Goal: Information Seeking & Learning: Find specific page/section

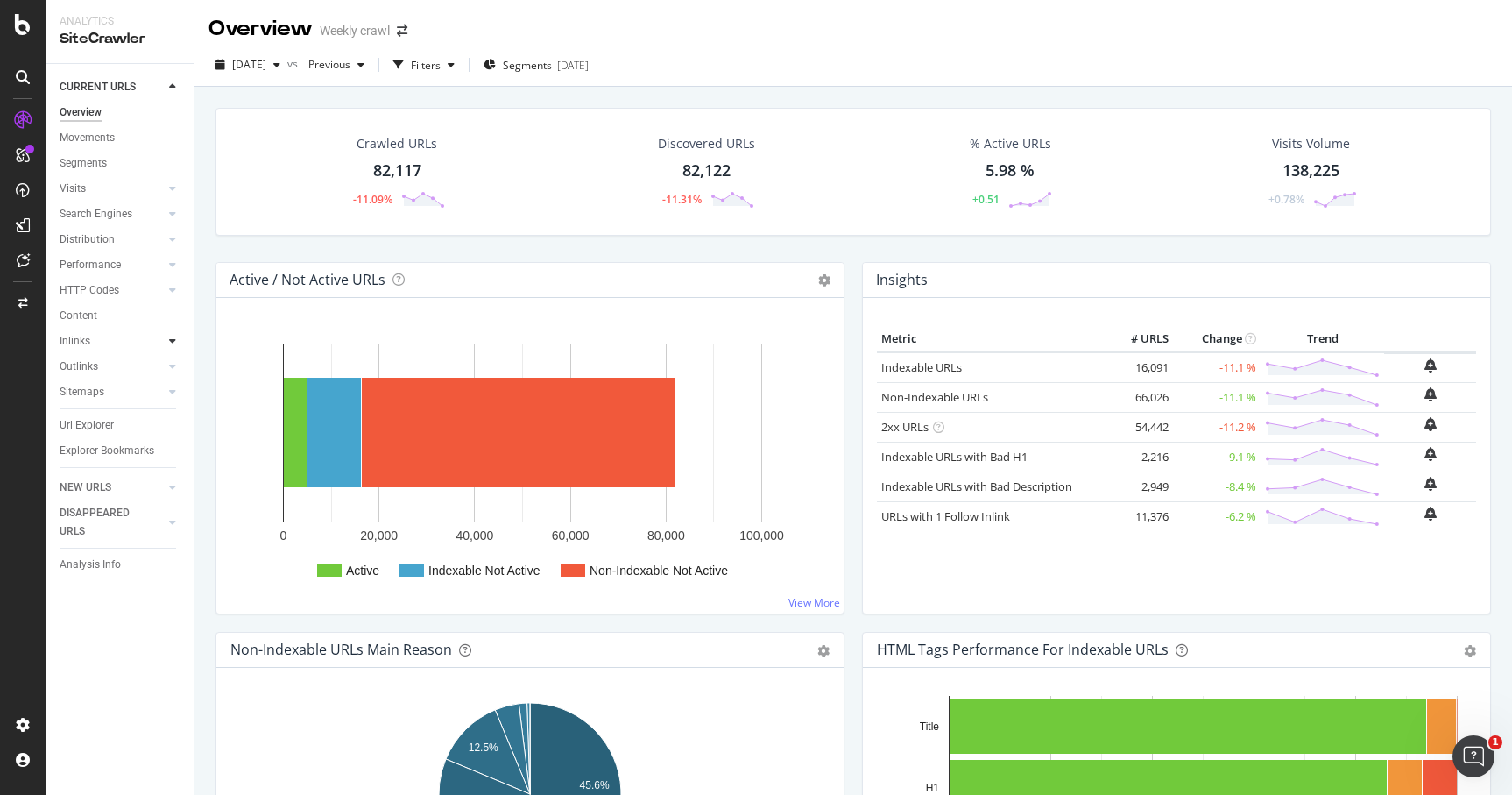
click at [169, 334] on div at bounding box center [173, 341] width 17 height 17
click at [79, 346] on div "Inlinks" at bounding box center [75, 341] width 31 height 18
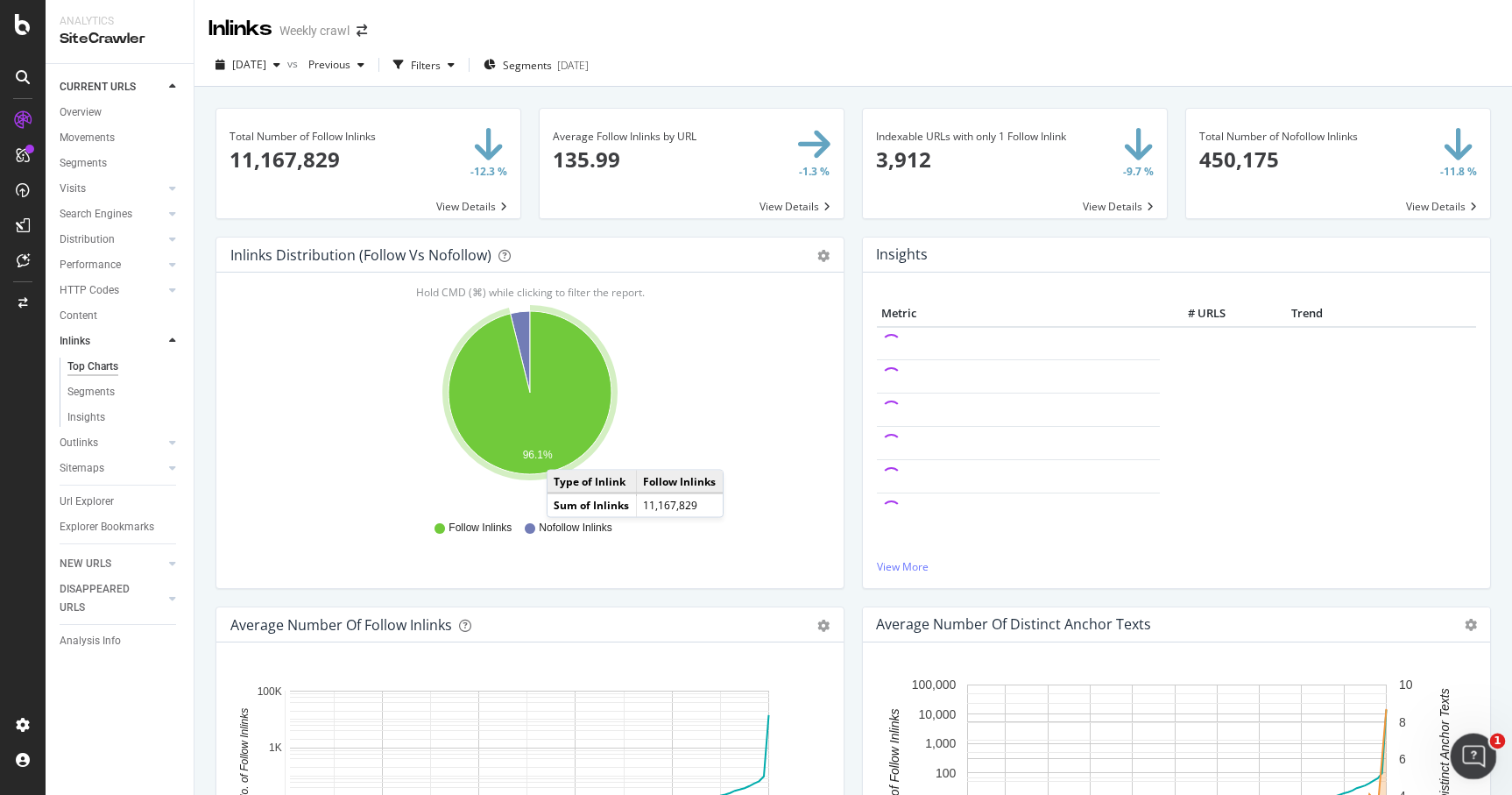
click at [1478, 756] on icon "Open Intercom Messenger" at bounding box center [1471, 754] width 29 height 29
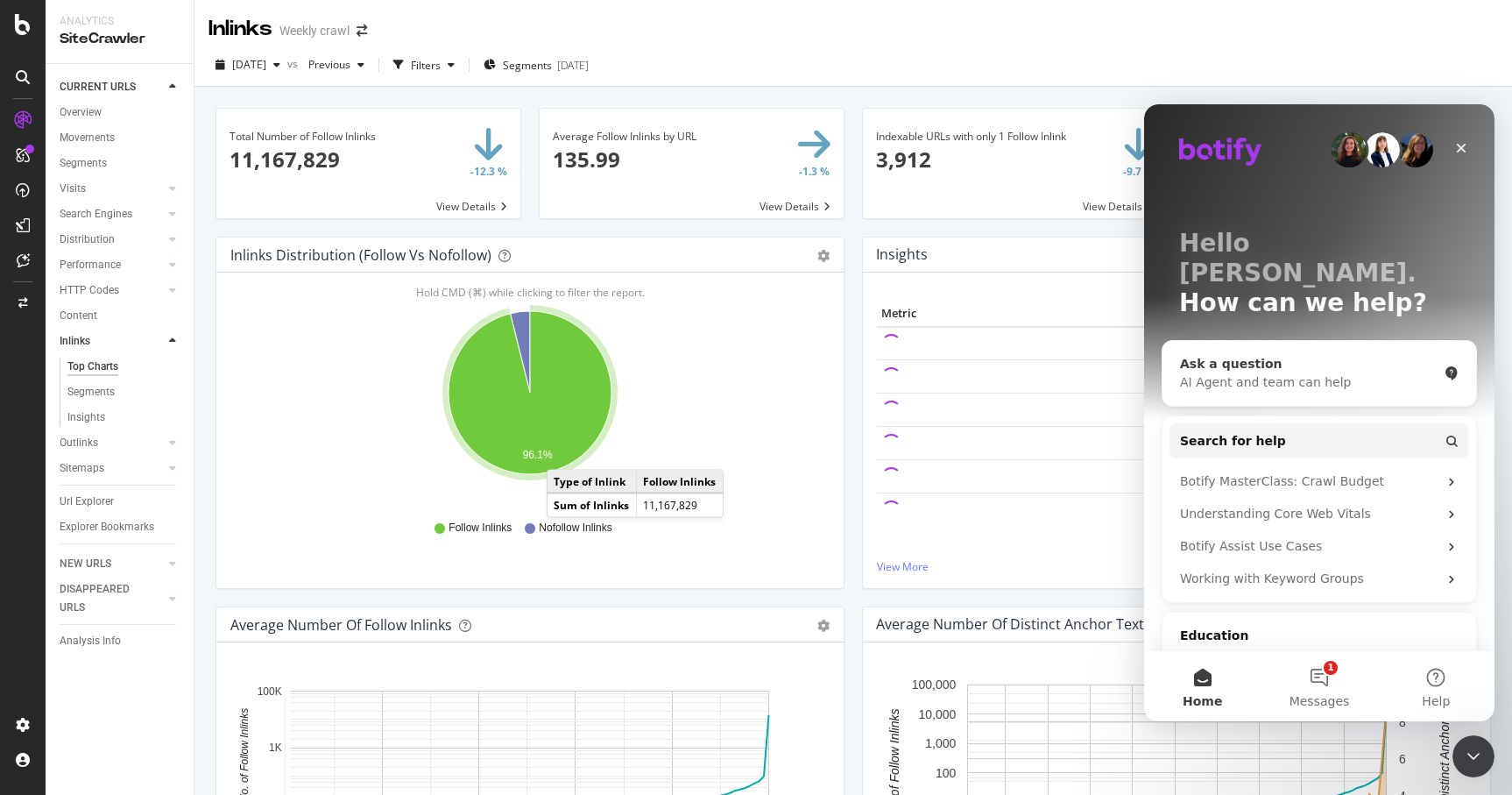
click at [1272, 373] on div "AI Agent and team can help" at bounding box center [1308, 382] width 258 height 18
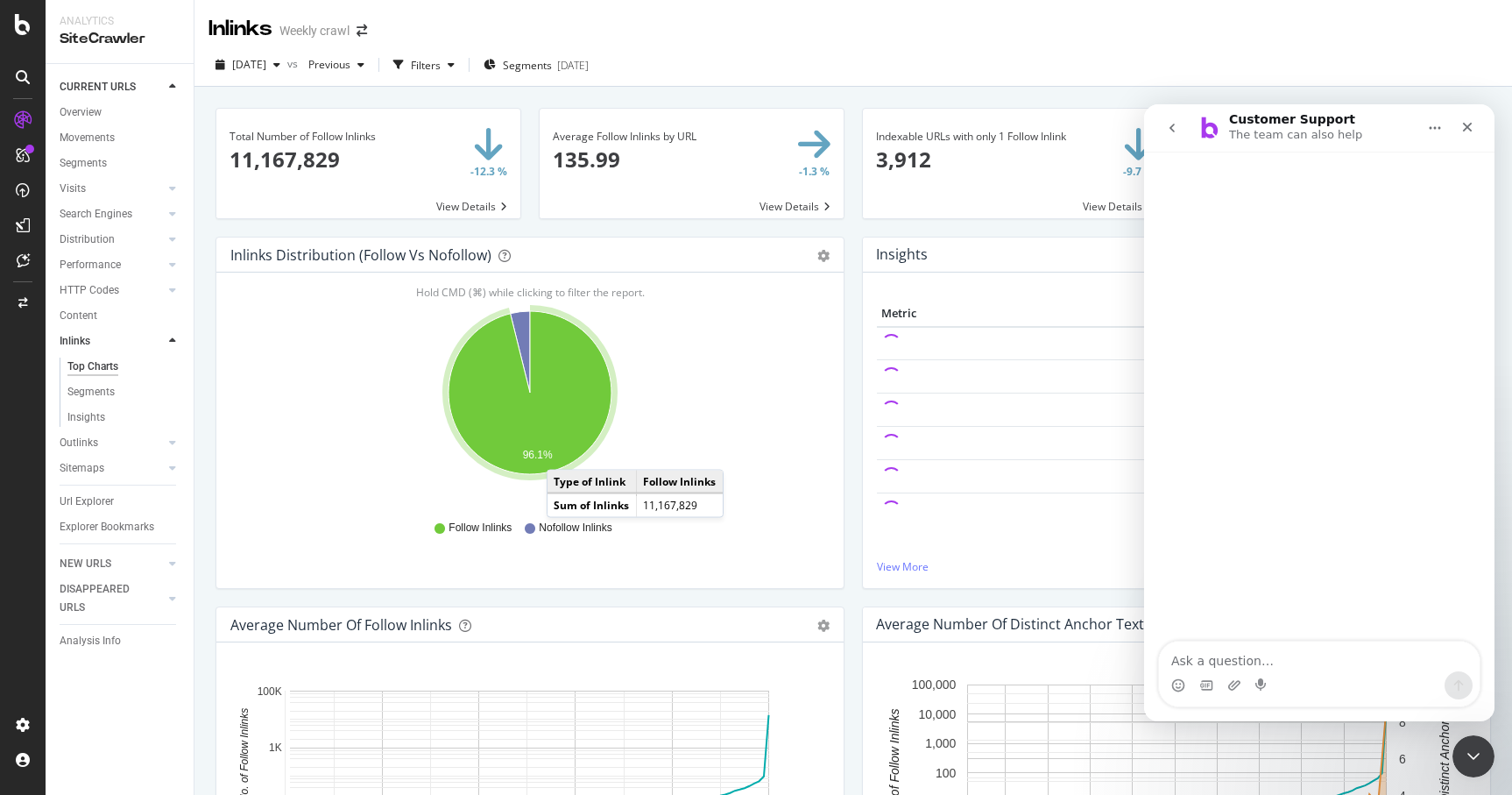
click at [1196, 644] on textarea "Ask a question…" at bounding box center [1319, 656] width 320 height 30
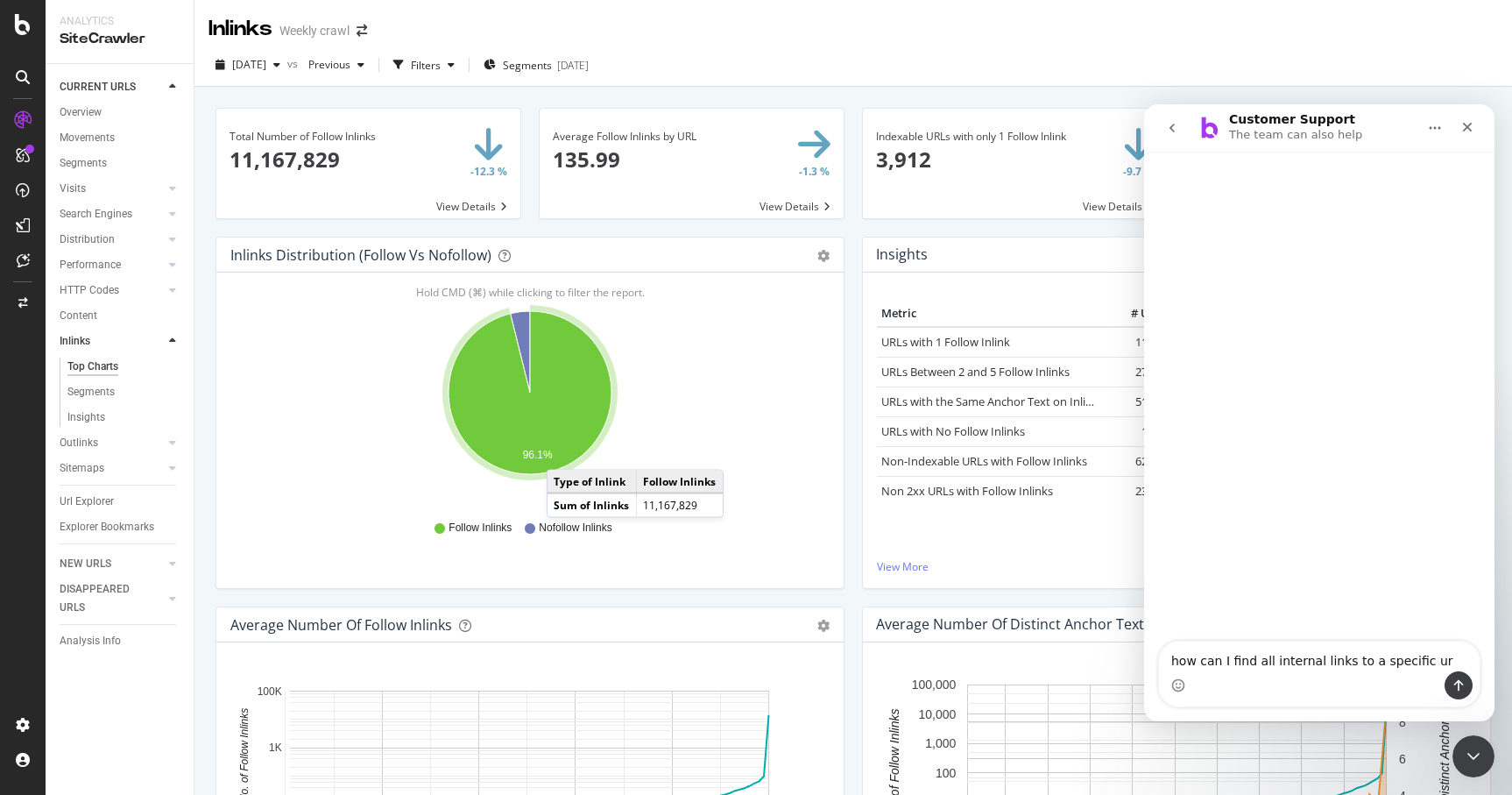
type textarea "how can I find all internal links to a specific url"
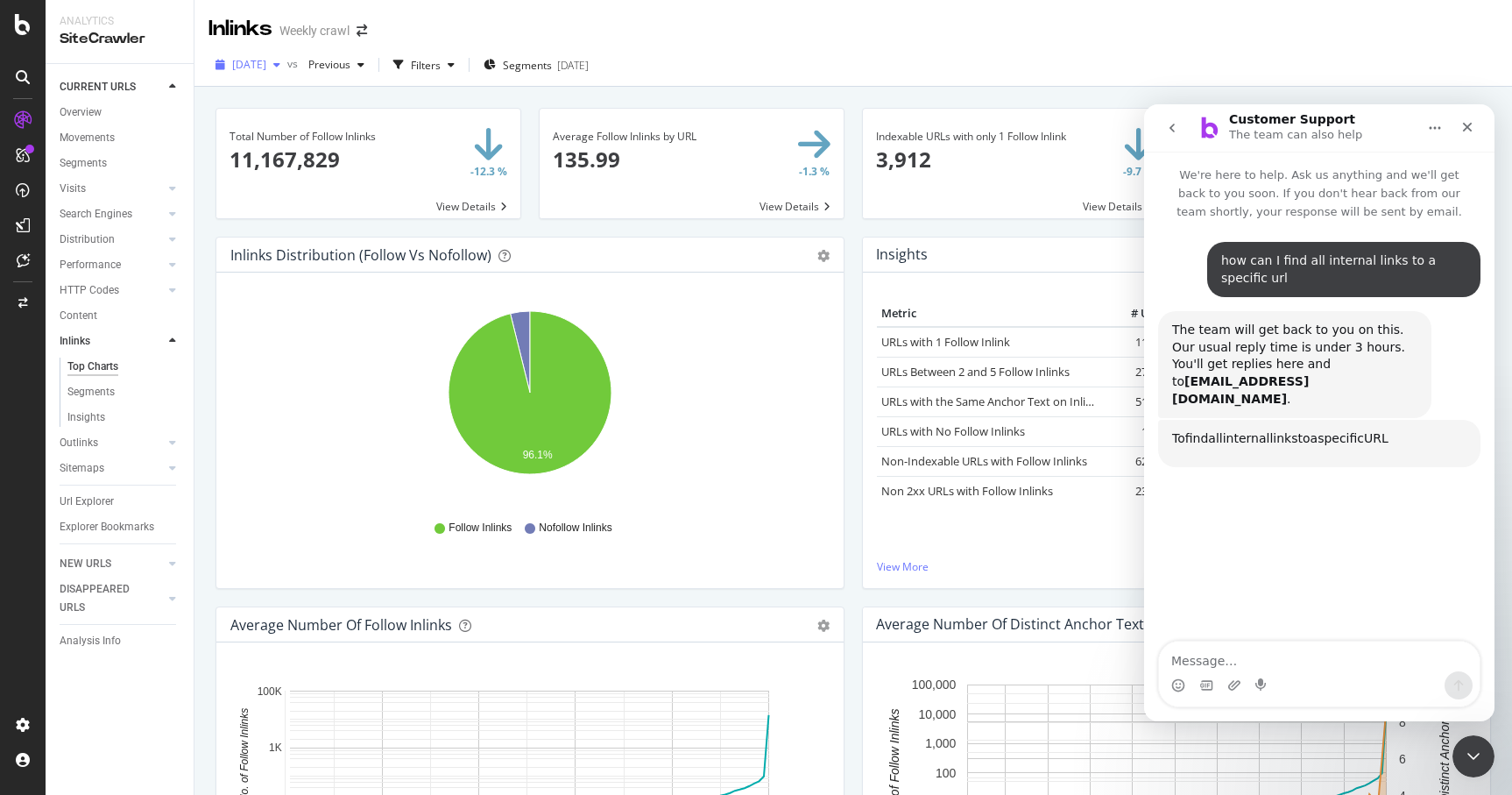
scroll to position [3, 0]
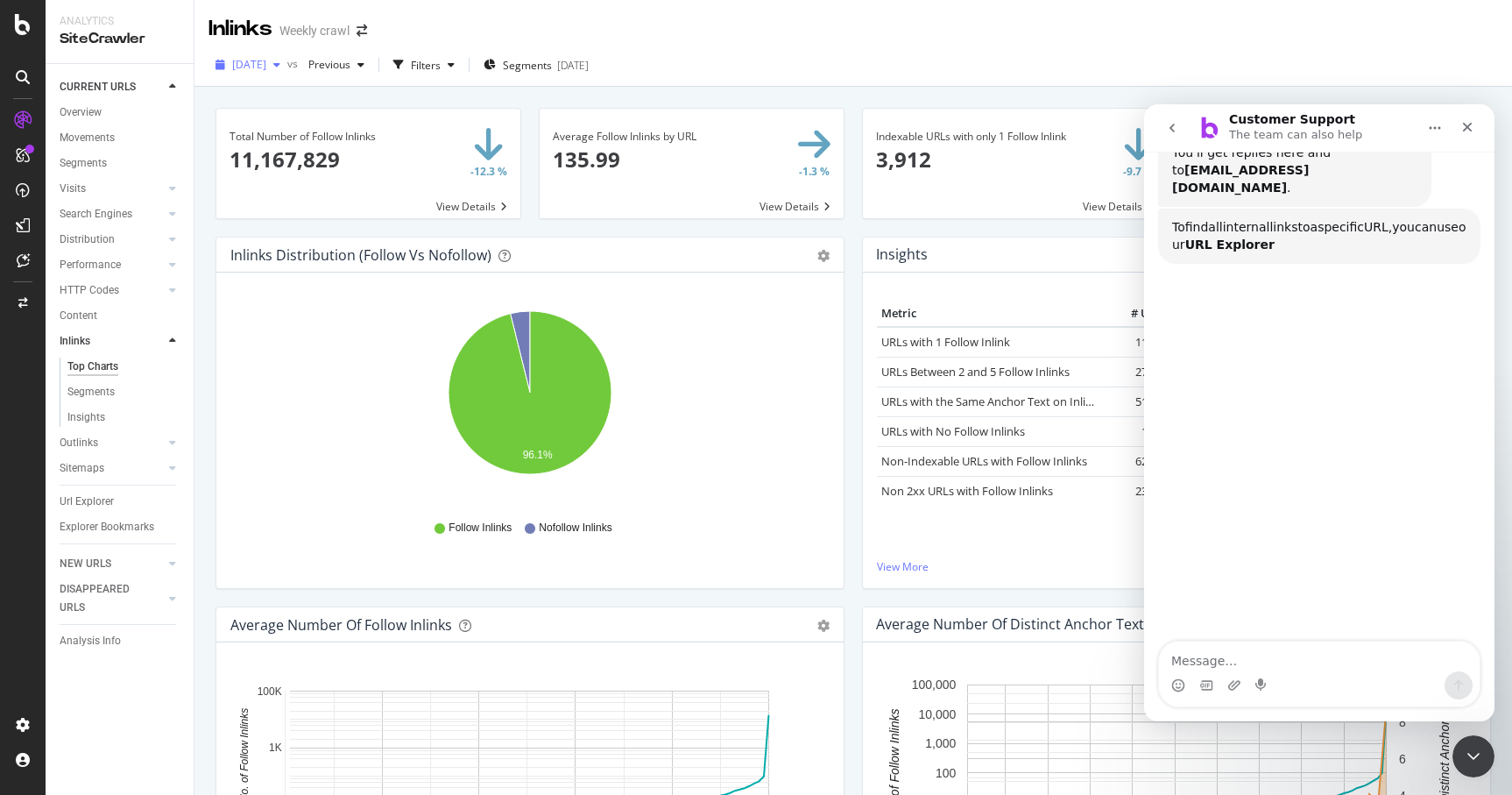
click at [281, 69] on icon "button" at bounding box center [276, 65] width 7 height 11
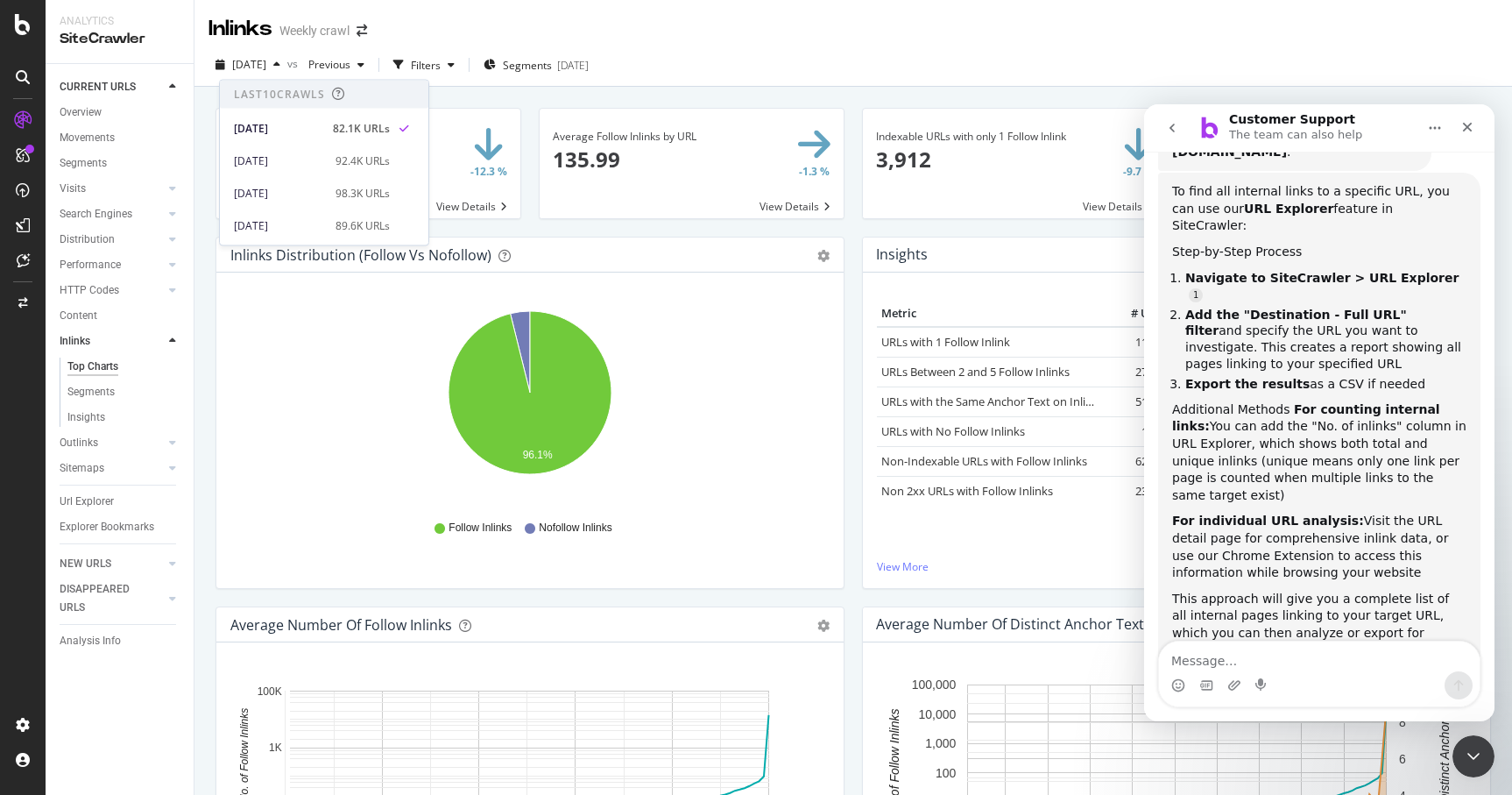
scroll to position [239, 0]
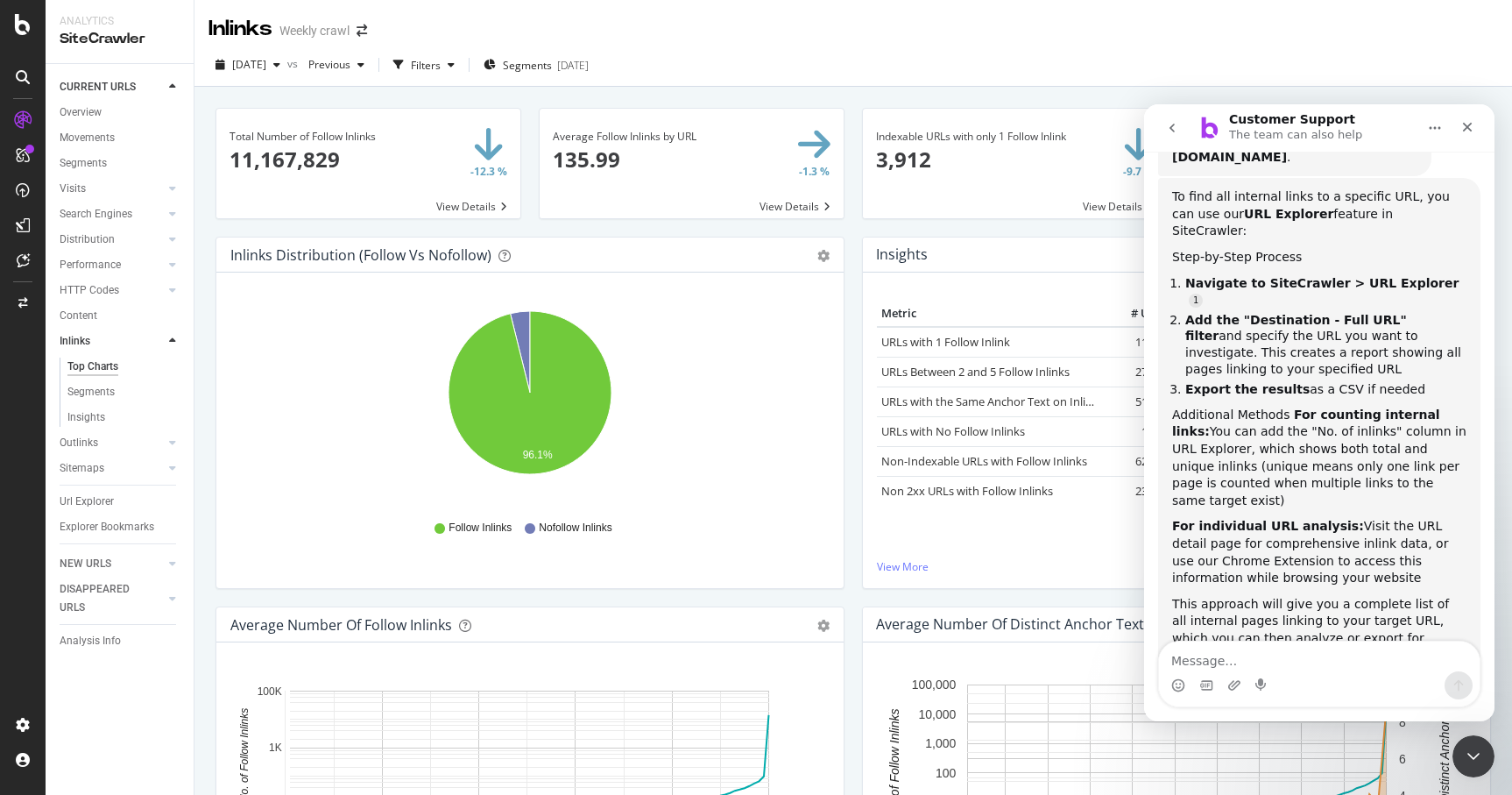
click at [171, 340] on icon at bounding box center [172, 341] width 7 height 11
click at [94, 423] on div "Url Explorer" at bounding box center [87, 425] width 54 height 18
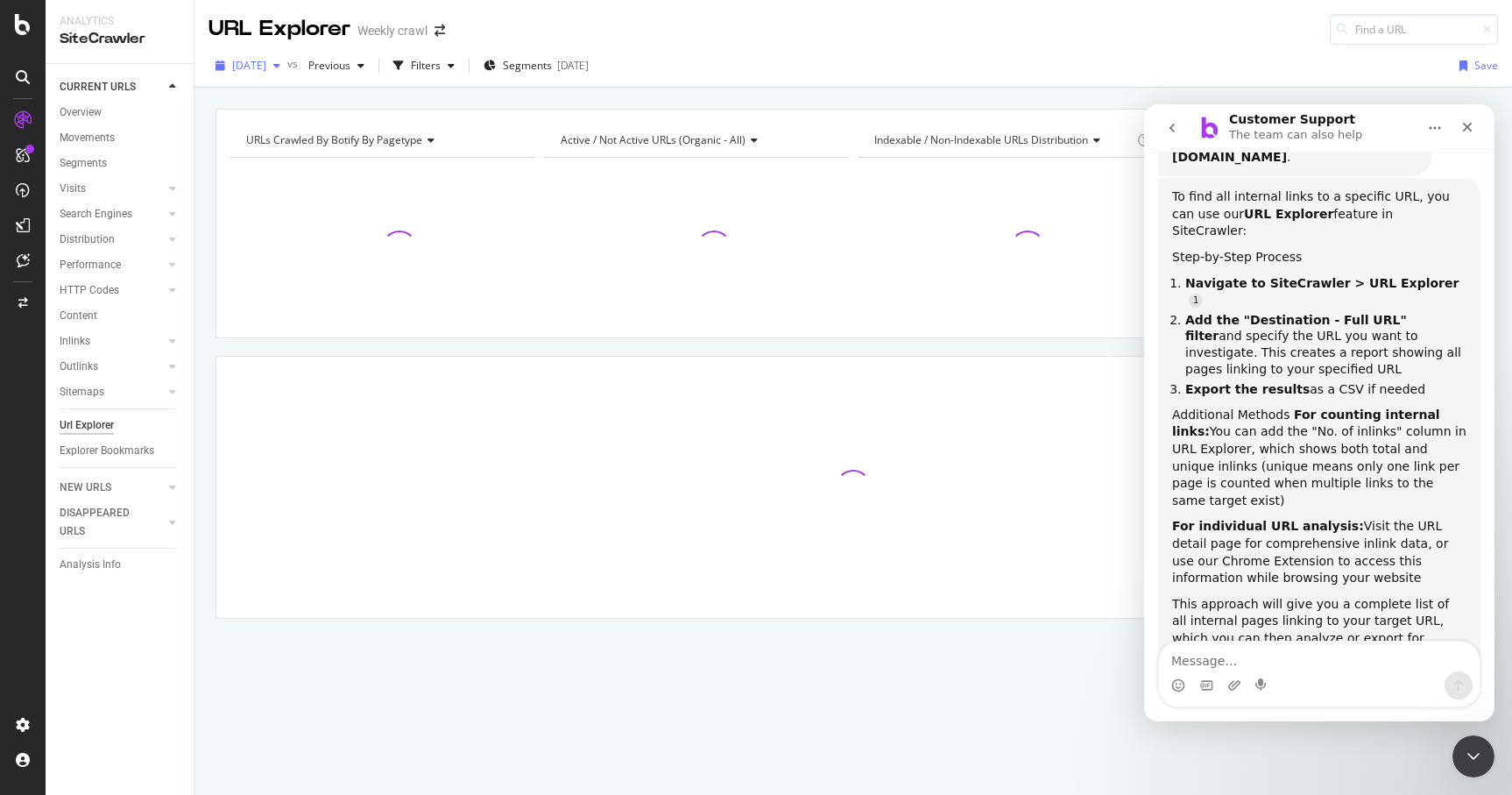
click at [288, 69] on div "button" at bounding box center [277, 66] width 21 height 11
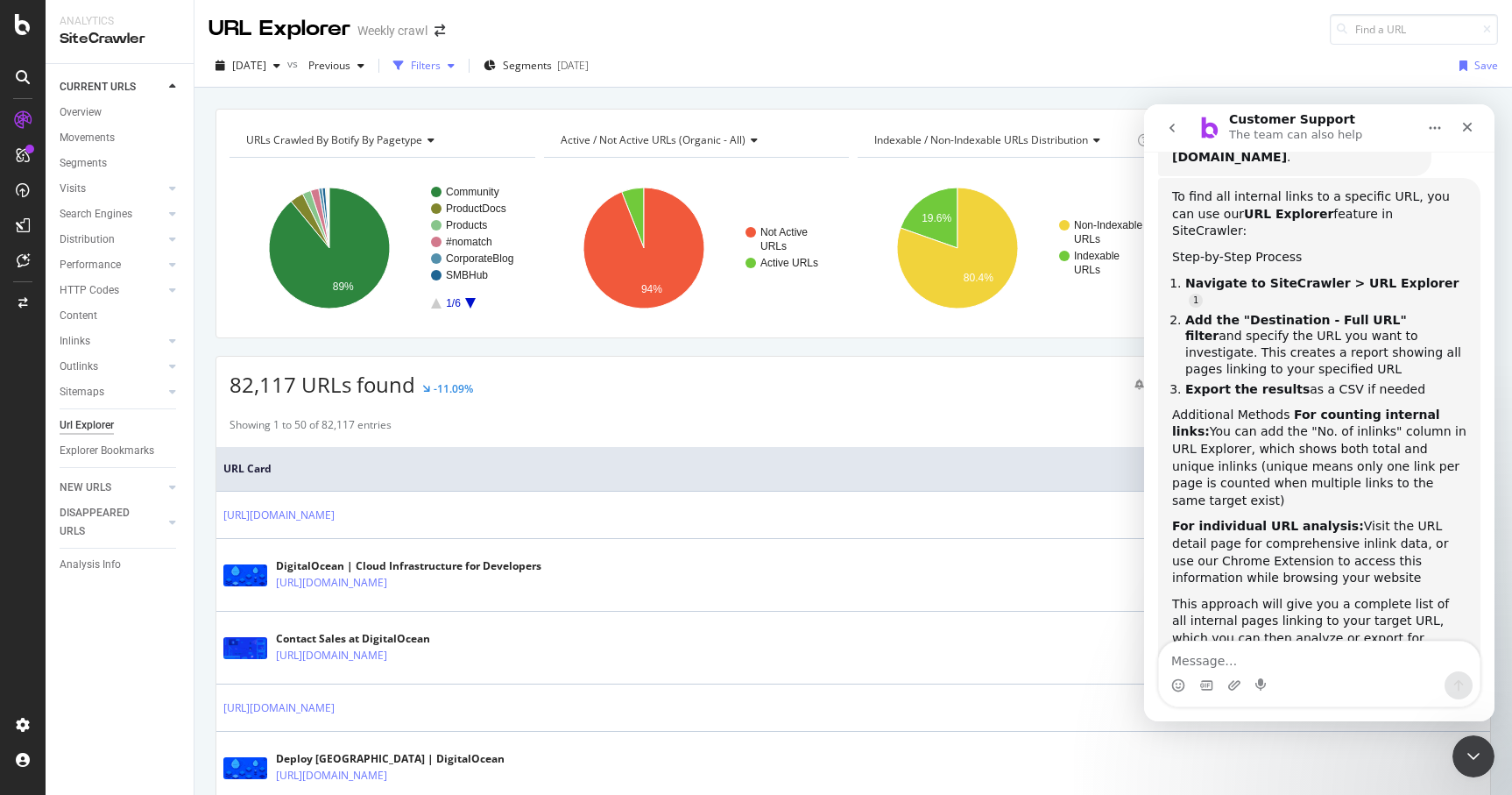
click at [441, 67] on div "Filters" at bounding box center [426, 65] width 30 height 14
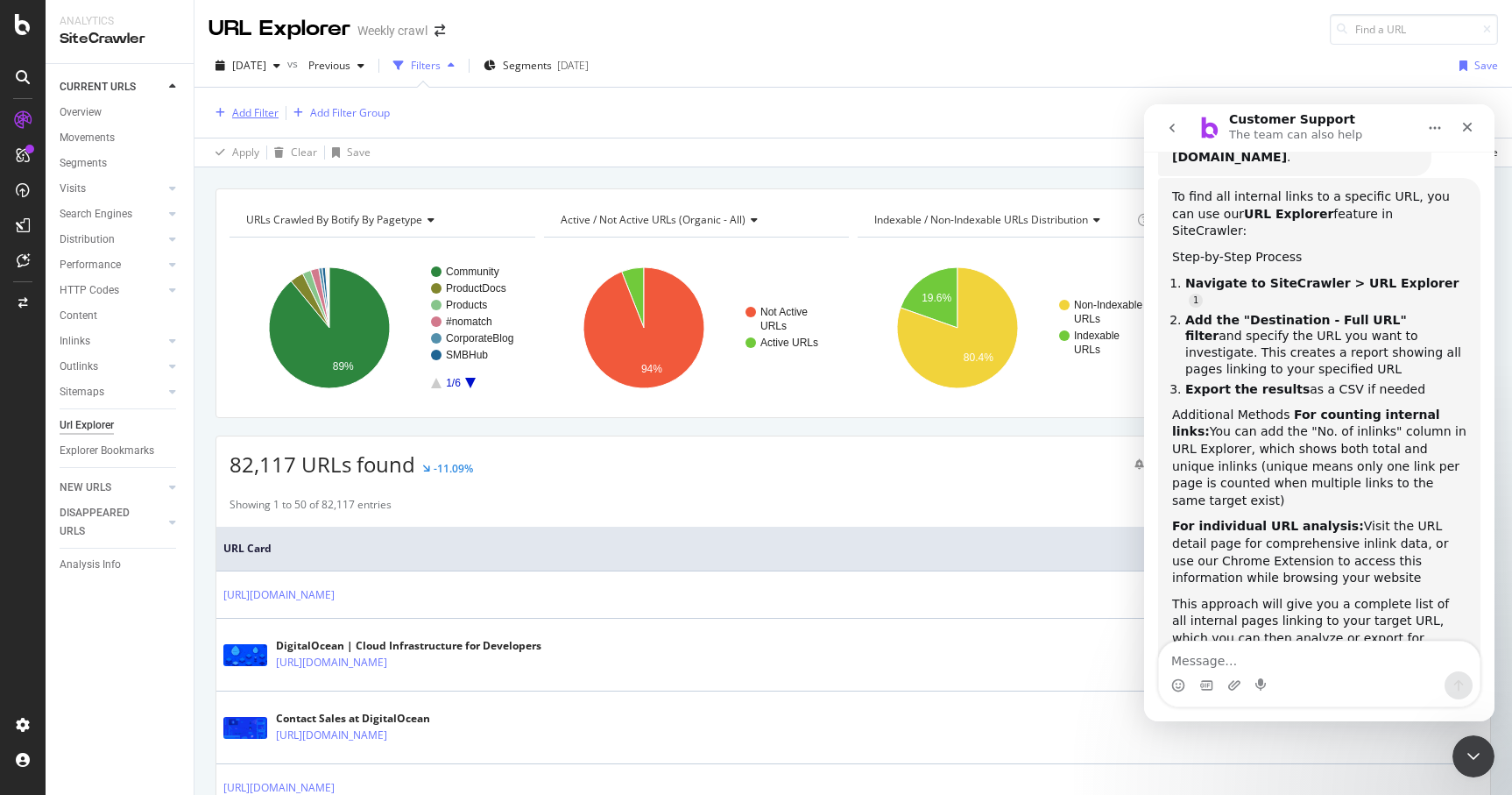
click at [246, 109] on div "Add Filter" at bounding box center [256, 112] width 46 height 14
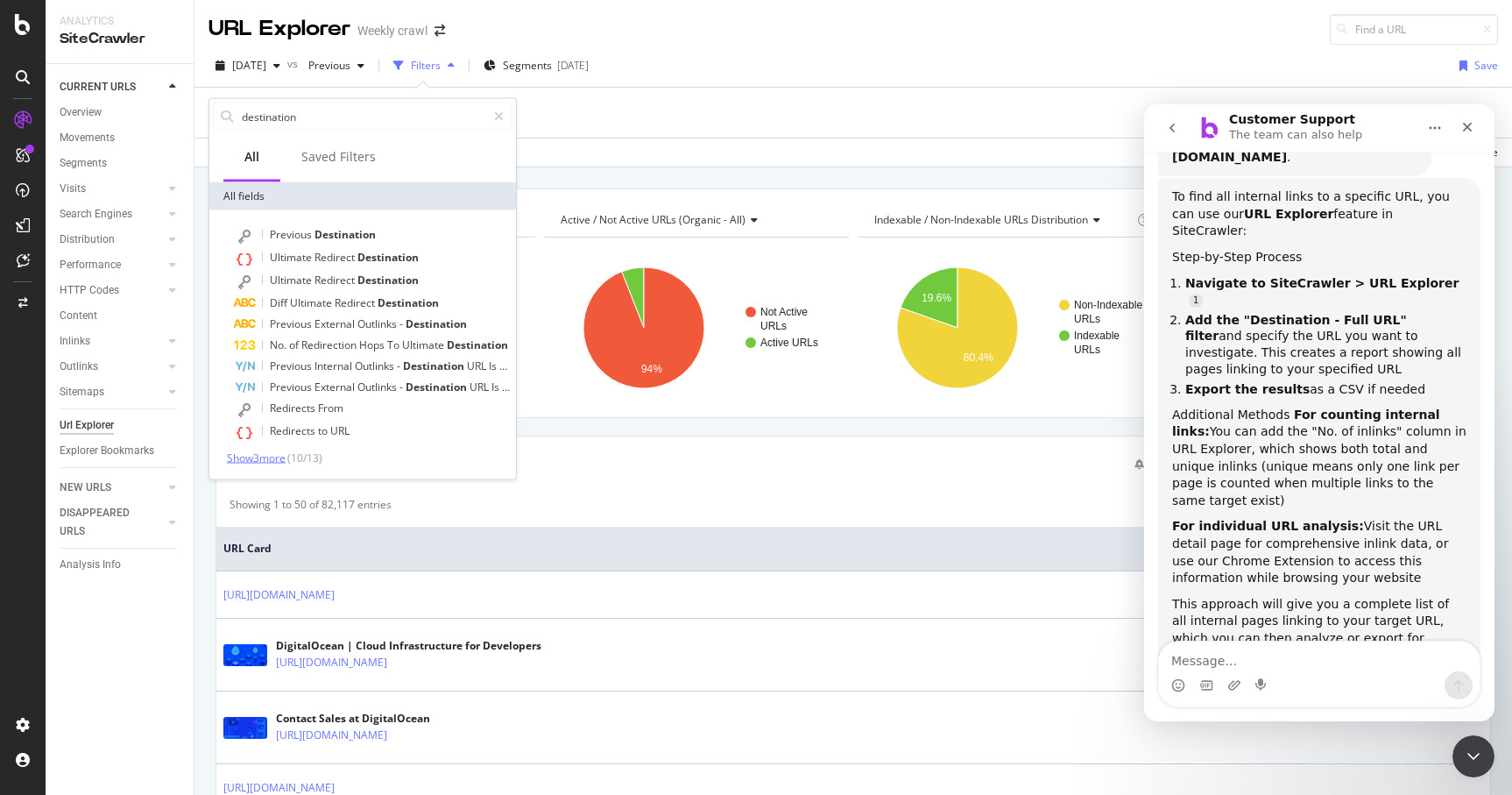
click at [263, 457] on span "Show 3 more" at bounding box center [256, 457] width 59 height 14
click at [341, 113] on input "destination" at bounding box center [363, 116] width 246 height 26
drag, startPoint x: 341, startPoint y: 116, endPoint x: 156, endPoint y: 116, distance: 185.0
click at [156, 116] on body "Analytics SiteCrawler CURRENT URLS Overview Movements Segments Visits Analysis …" at bounding box center [756, 398] width 1512 height 795
drag, startPoint x: 331, startPoint y: 122, endPoint x: 208, endPoint y: 122, distance: 123.0
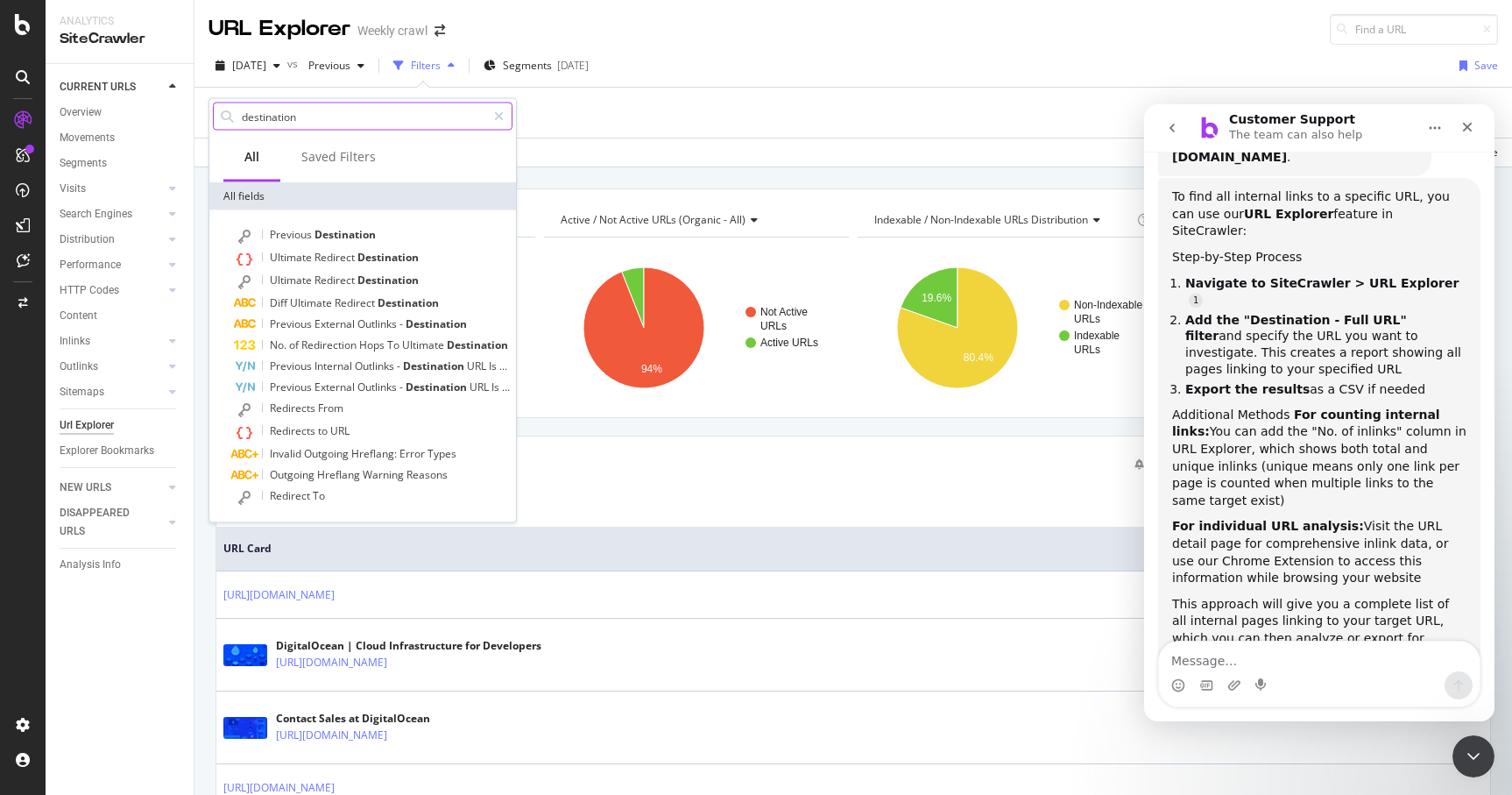
click at [208, 122] on div "destination All Saved Filters All fields Previous Destination Ultimate Redirect…" at bounding box center [363, 311] width 309 height 425
type input "full url"
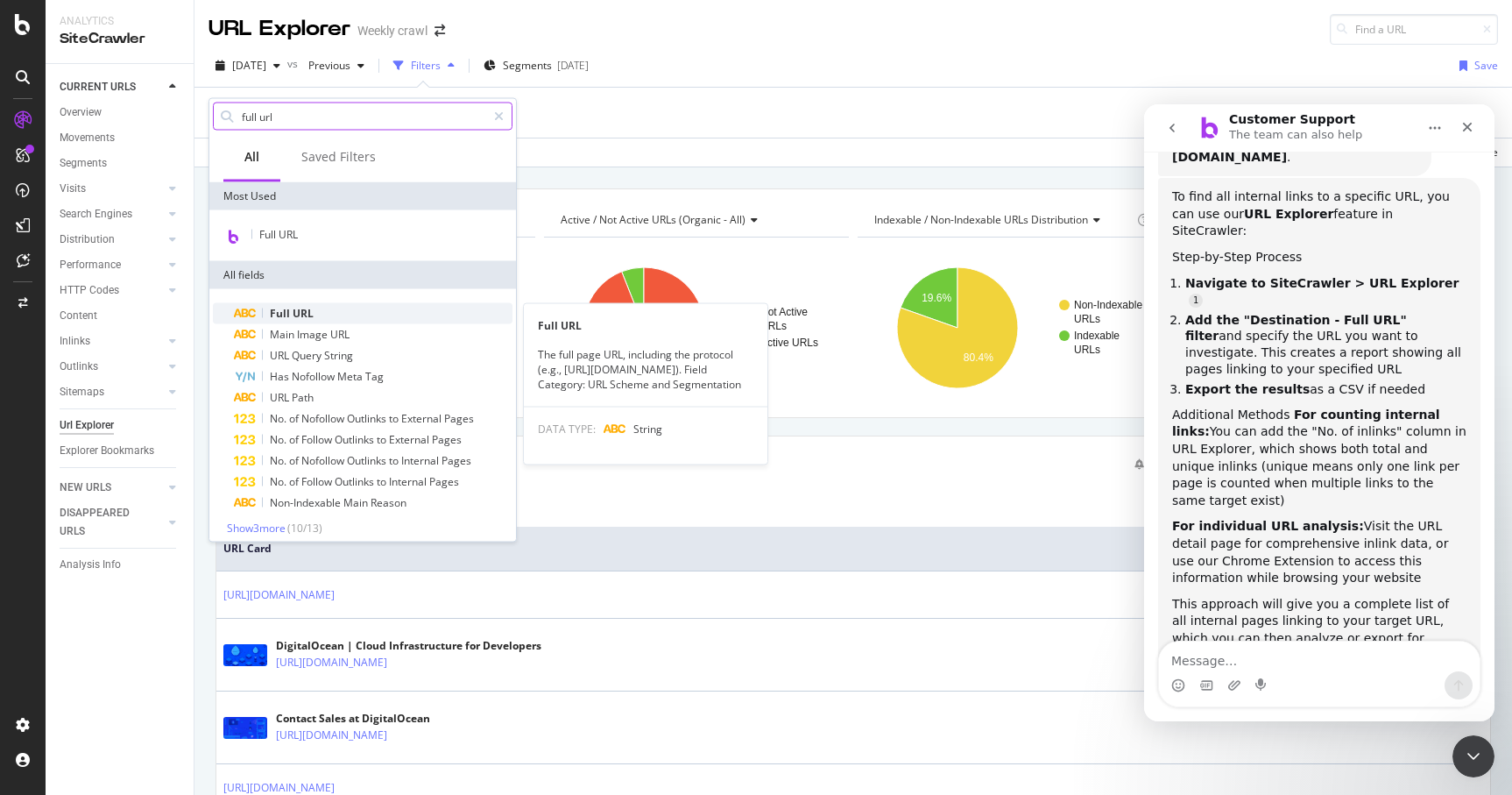
scroll to position [8, 0]
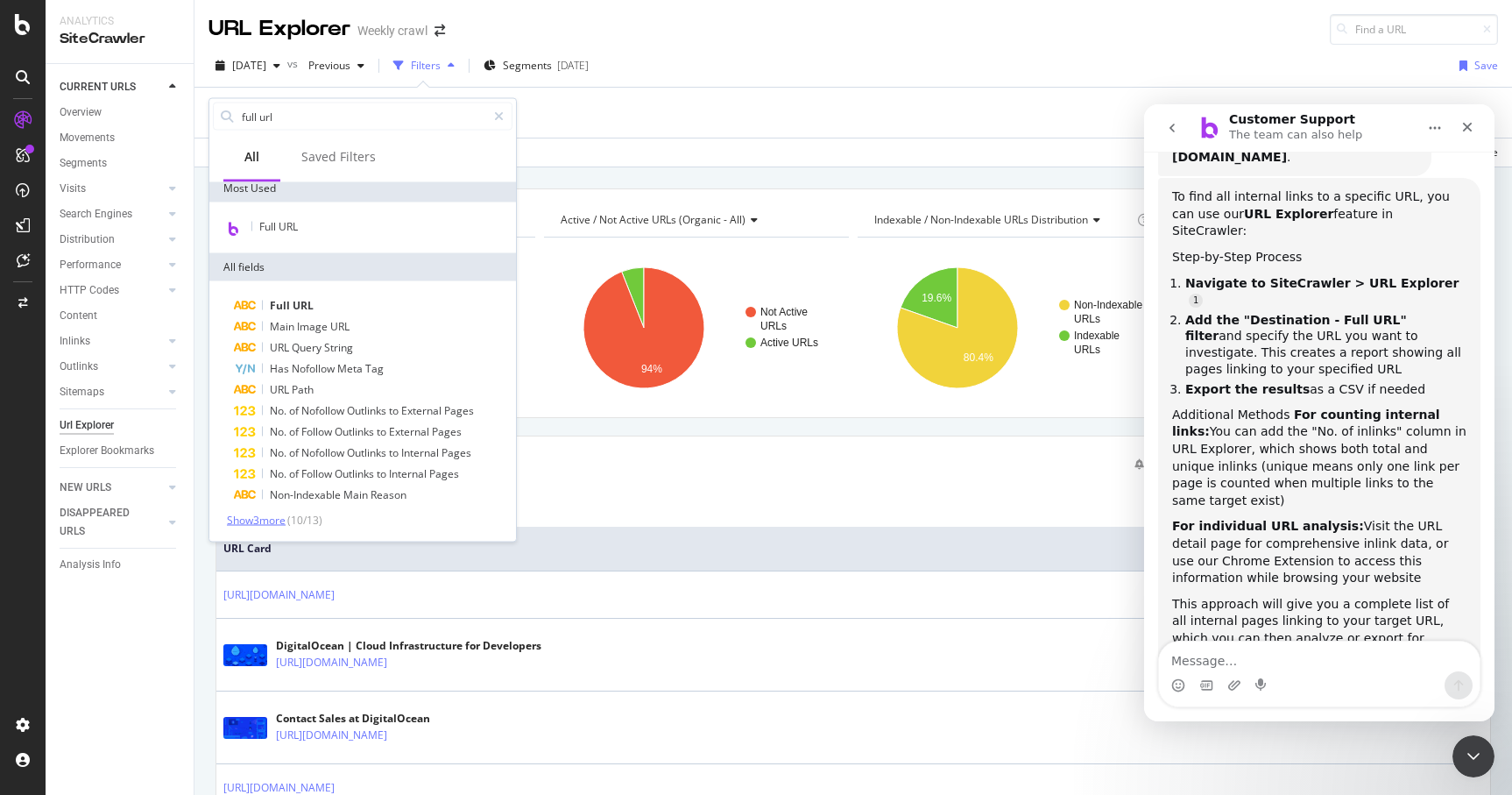
click at [253, 519] on span "Show 3 more" at bounding box center [256, 519] width 59 height 14
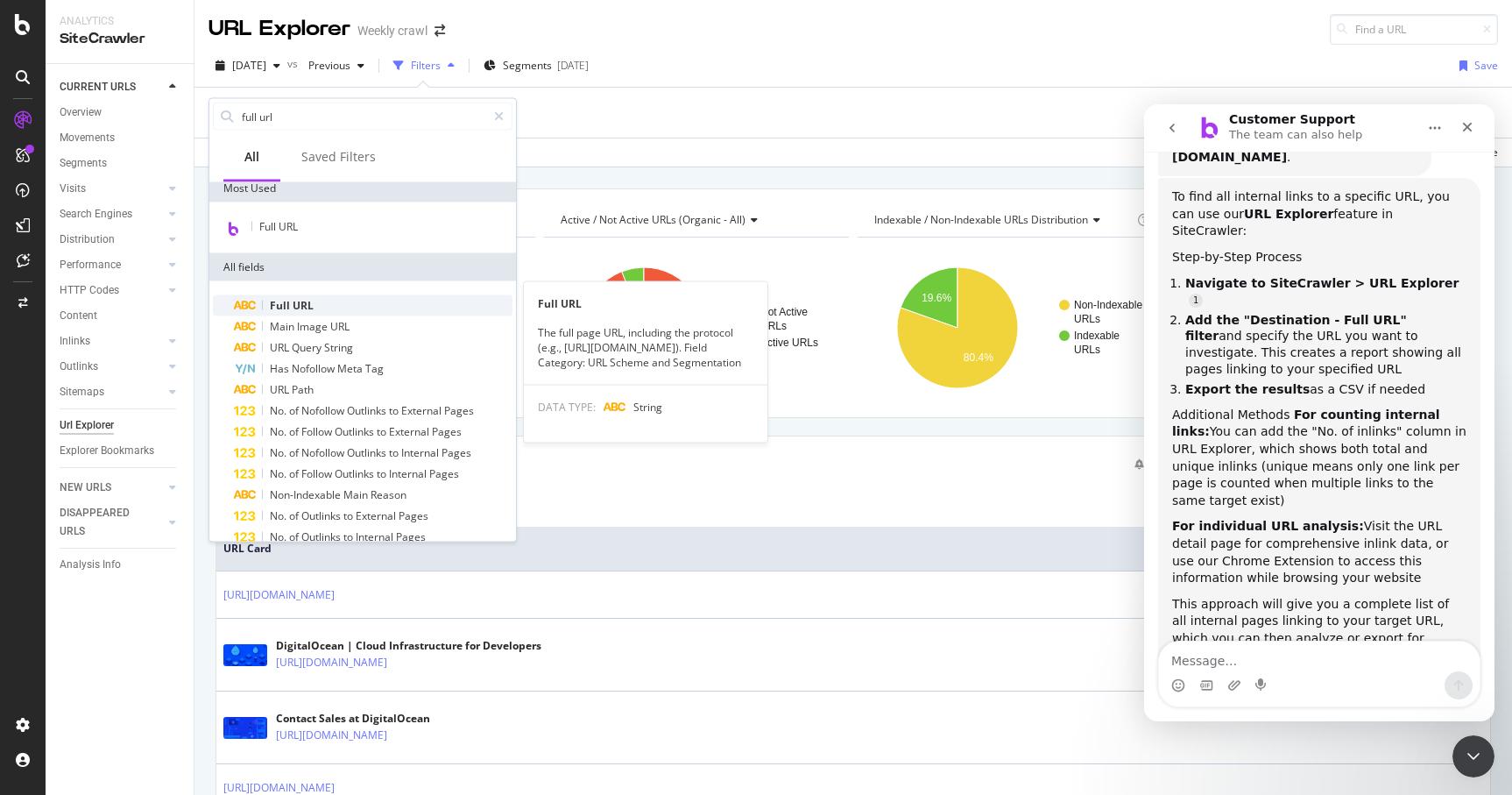
scroll to position [49, 0]
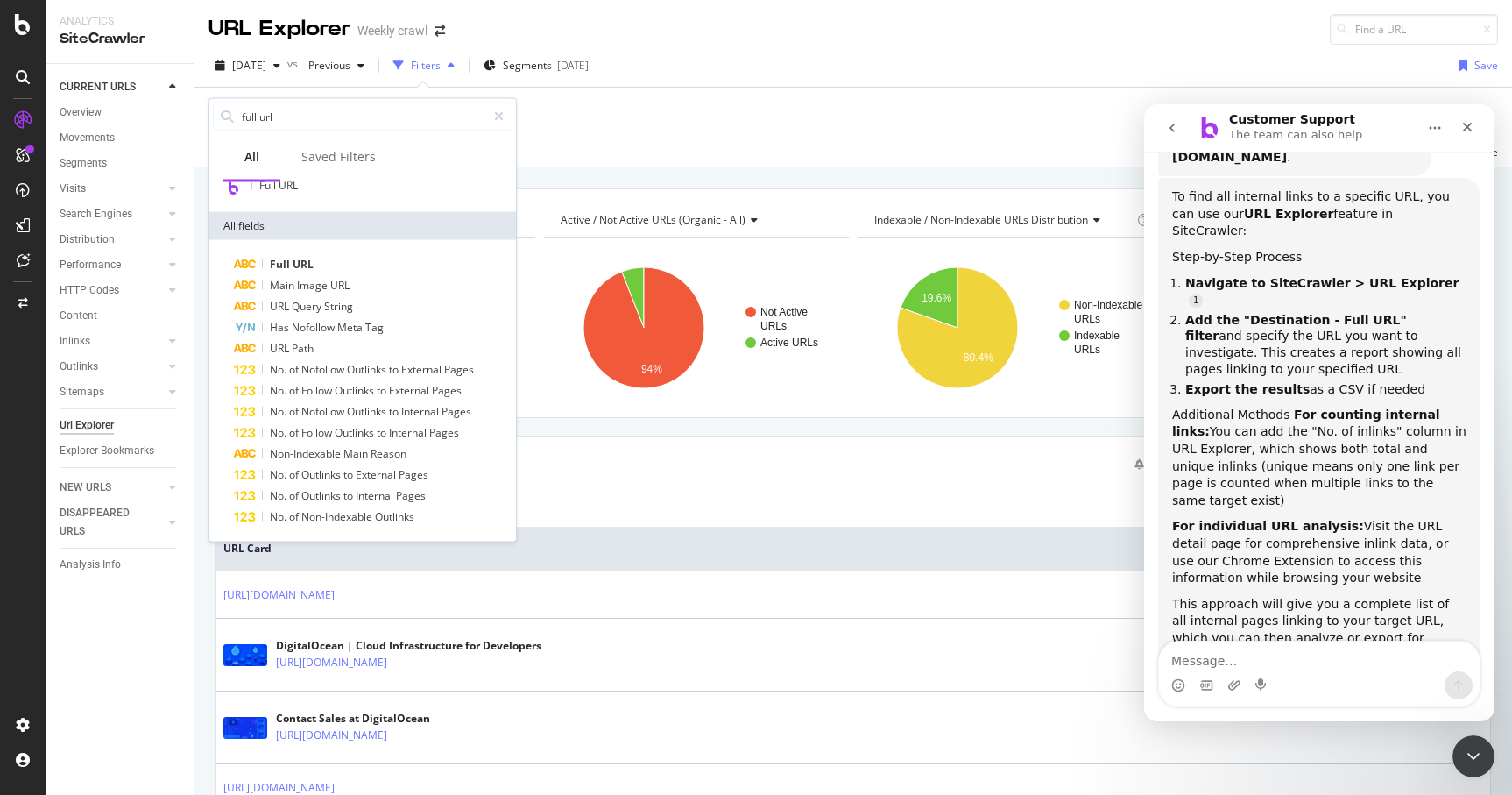
click at [560, 147] on div "Apply Clear Save Switch back to Simple mode" at bounding box center [854, 152] width 1318 height 29
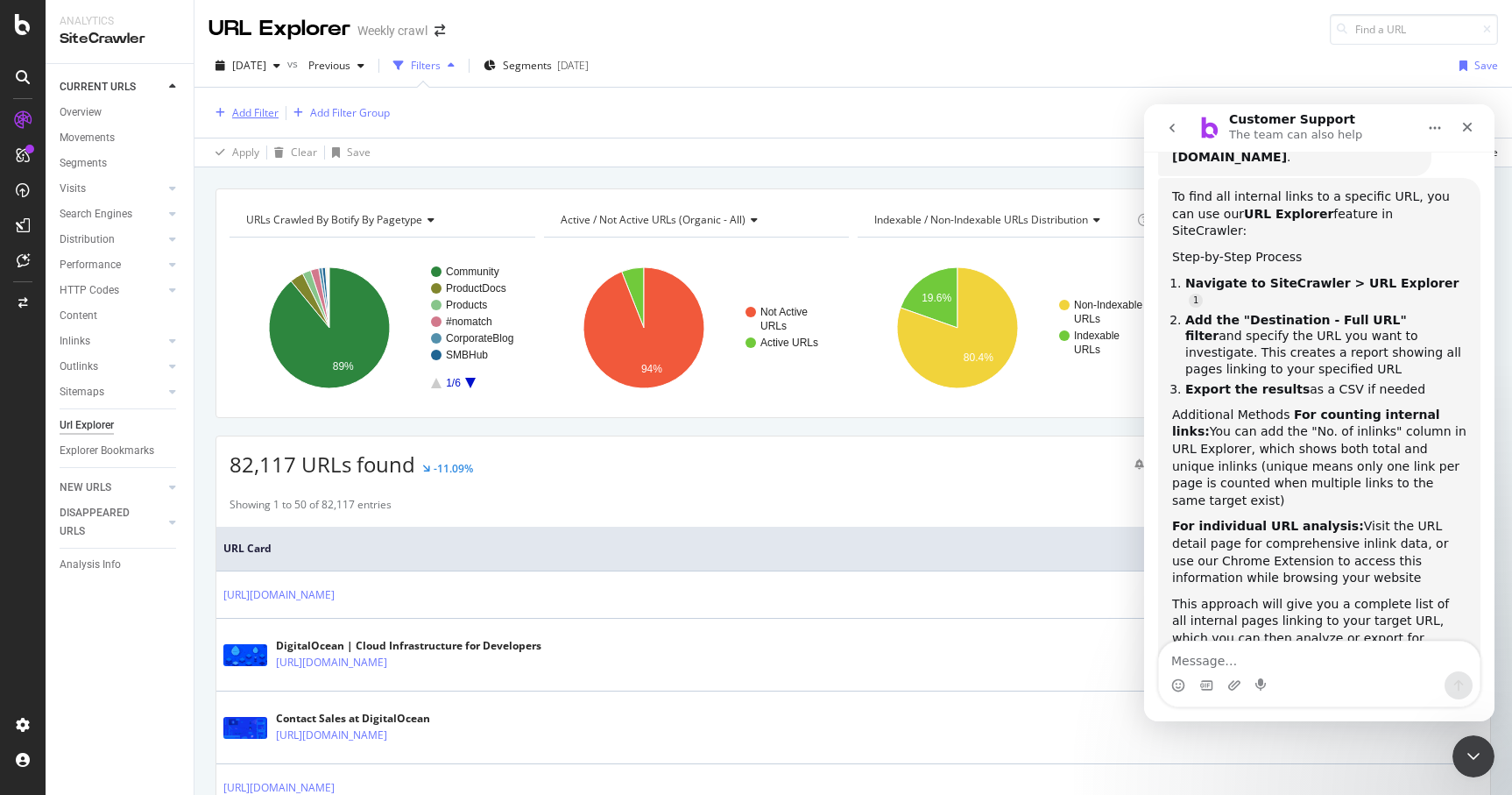
click at [265, 115] on div "Add Filter" at bounding box center [256, 112] width 46 height 14
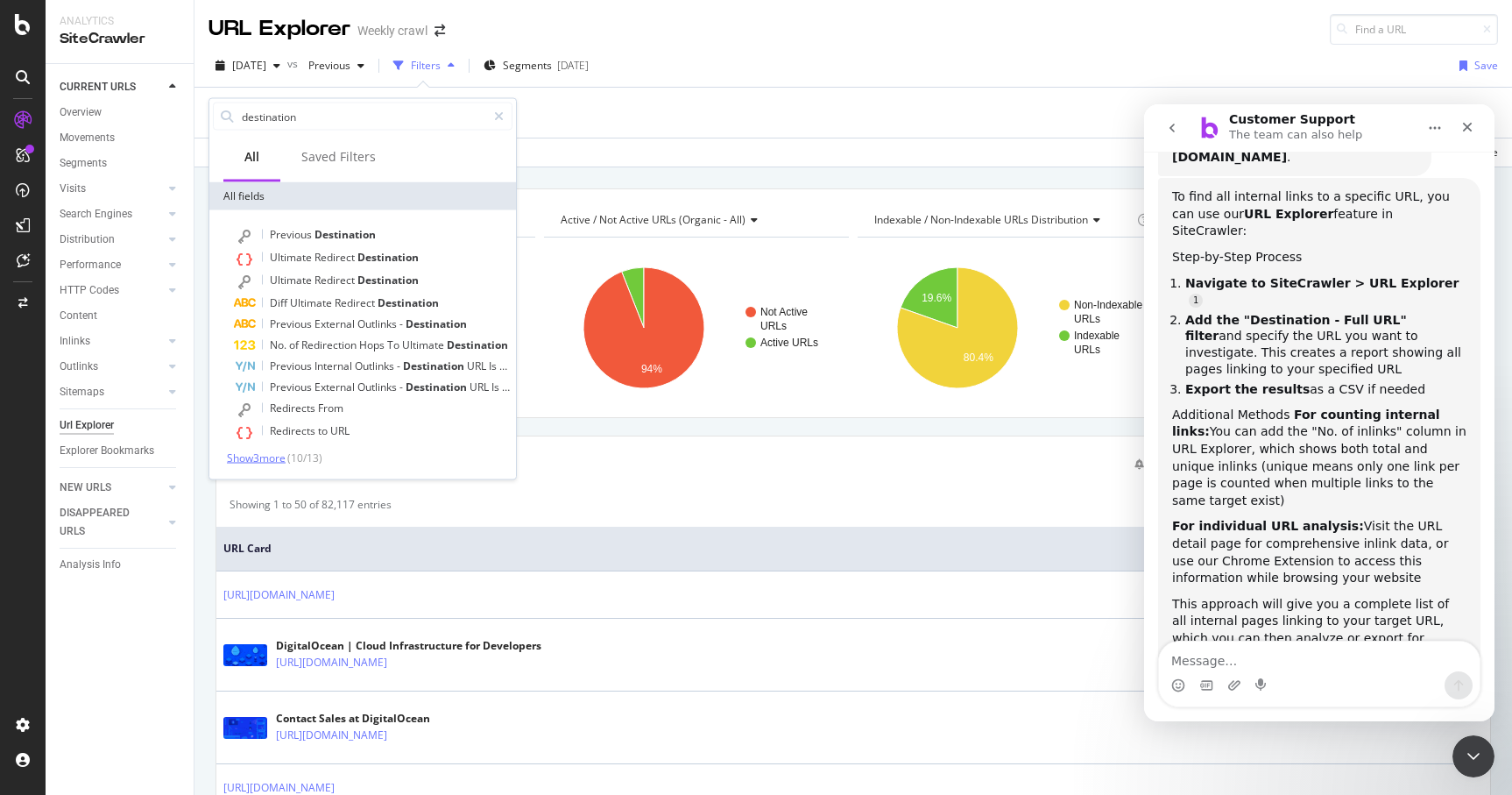
click at [286, 460] on span "Show 3 more" at bounding box center [256, 457] width 59 height 14
drag, startPoint x: 328, startPoint y: 114, endPoint x: 100, endPoint y: 112, distance: 228.0
click at [100, 112] on body "Analytics SiteCrawler CURRENT URLS Overview Movements Segments Visits Analysis …" at bounding box center [756, 398] width 1512 height 795
type input "full url"
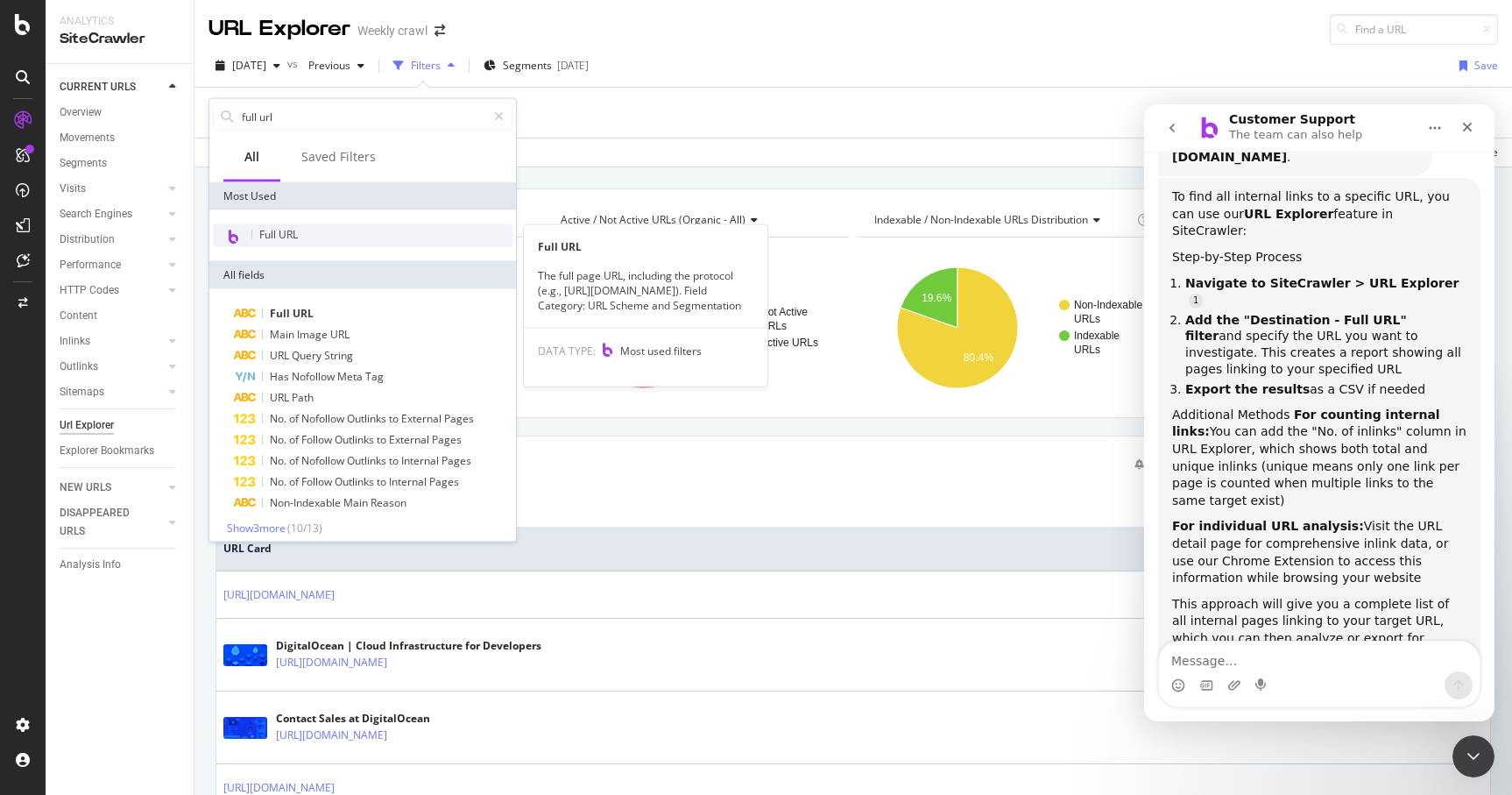
click at [275, 244] on div "Full URL" at bounding box center [363, 235] width 300 height 23
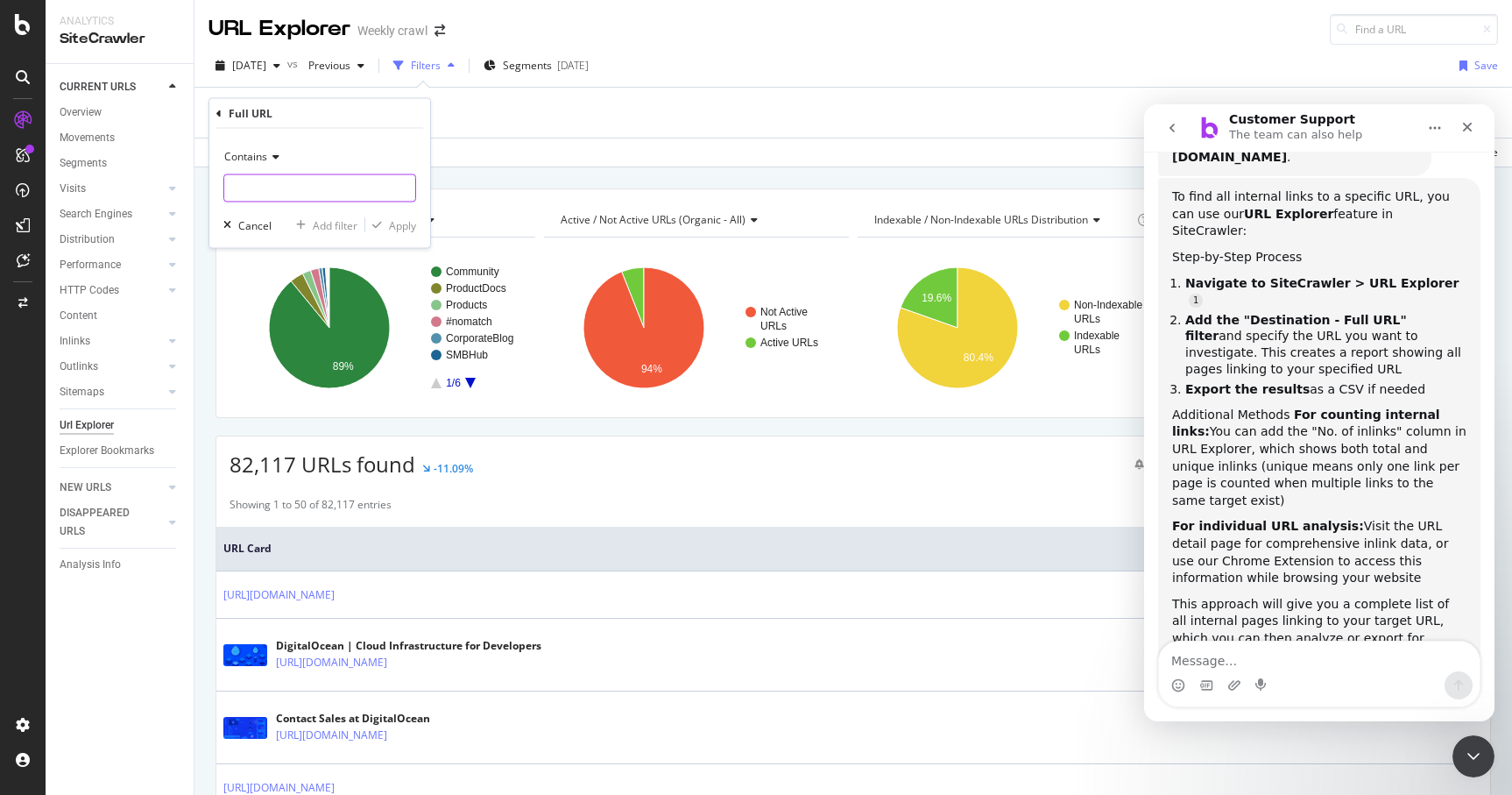
click at [285, 194] on input "text" at bounding box center [319, 188] width 191 height 28
paste input "[URL][DOMAIN_NAME]"
type input "[URL][DOMAIN_NAME]"
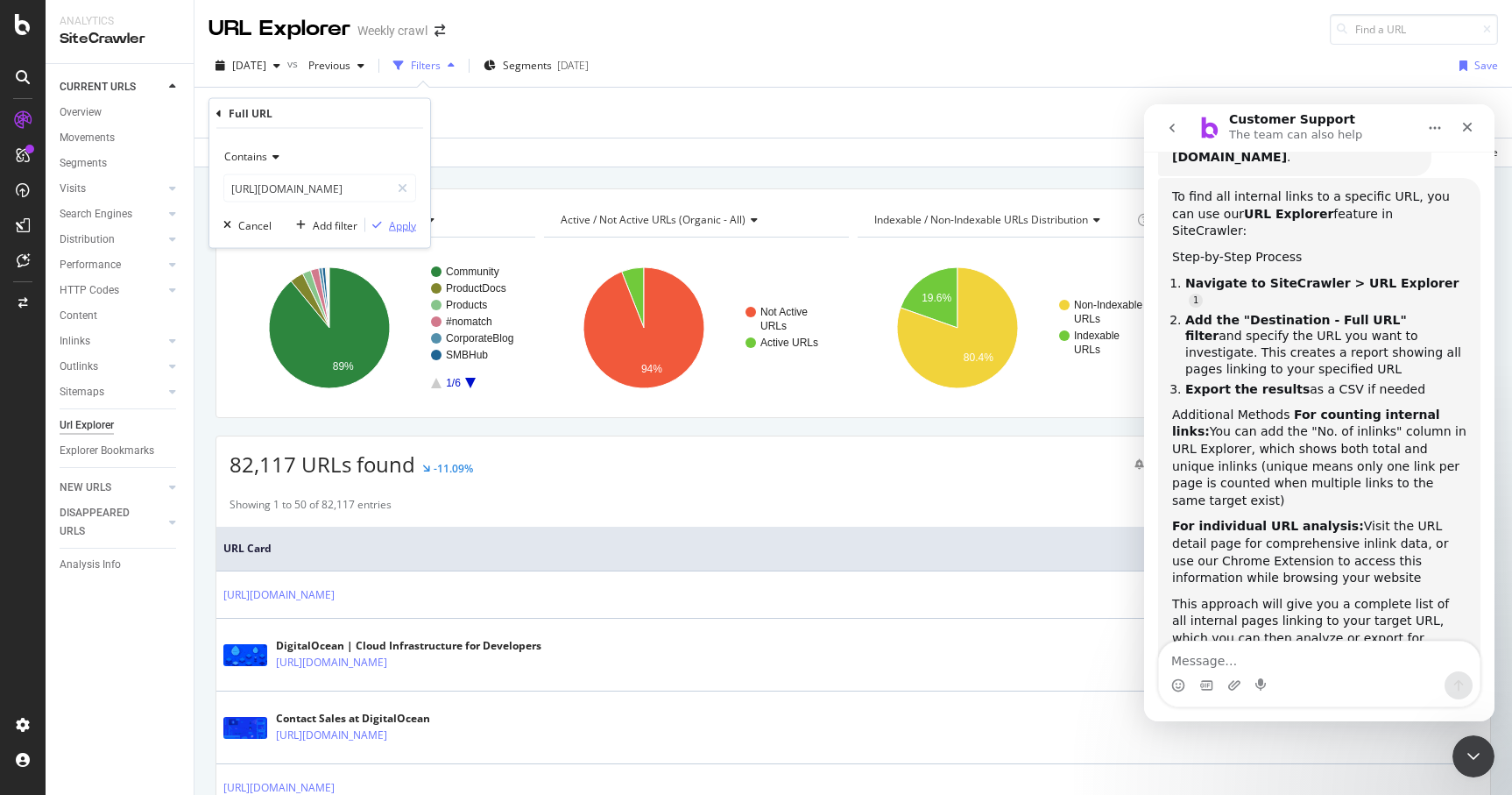
click at [381, 224] on icon "button" at bounding box center [377, 225] width 10 height 11
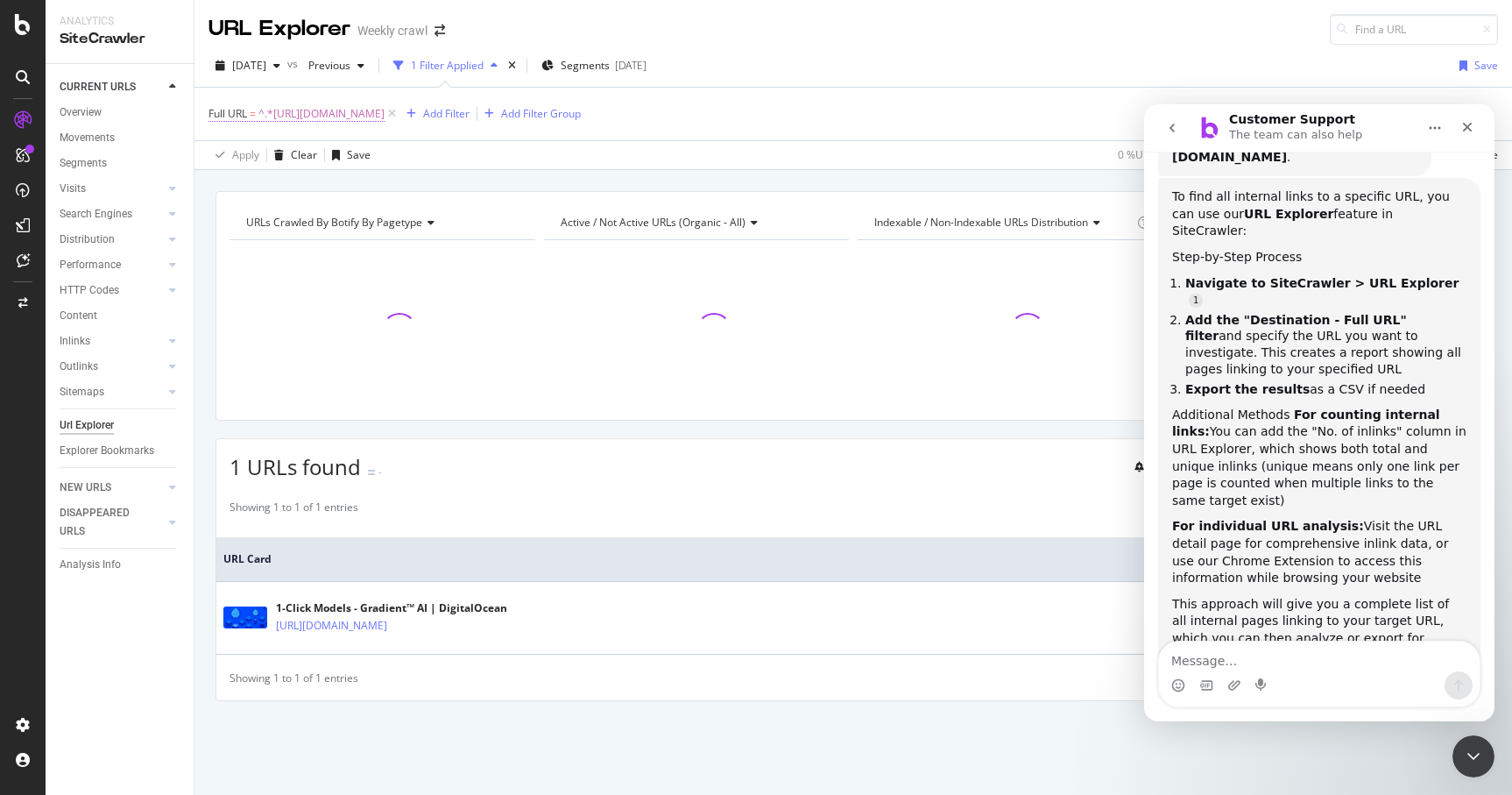
click at [343, 116] on span "^.*[URL][DOMAIN_NAME]" at bounding box center [321, 113] width 126 height 24
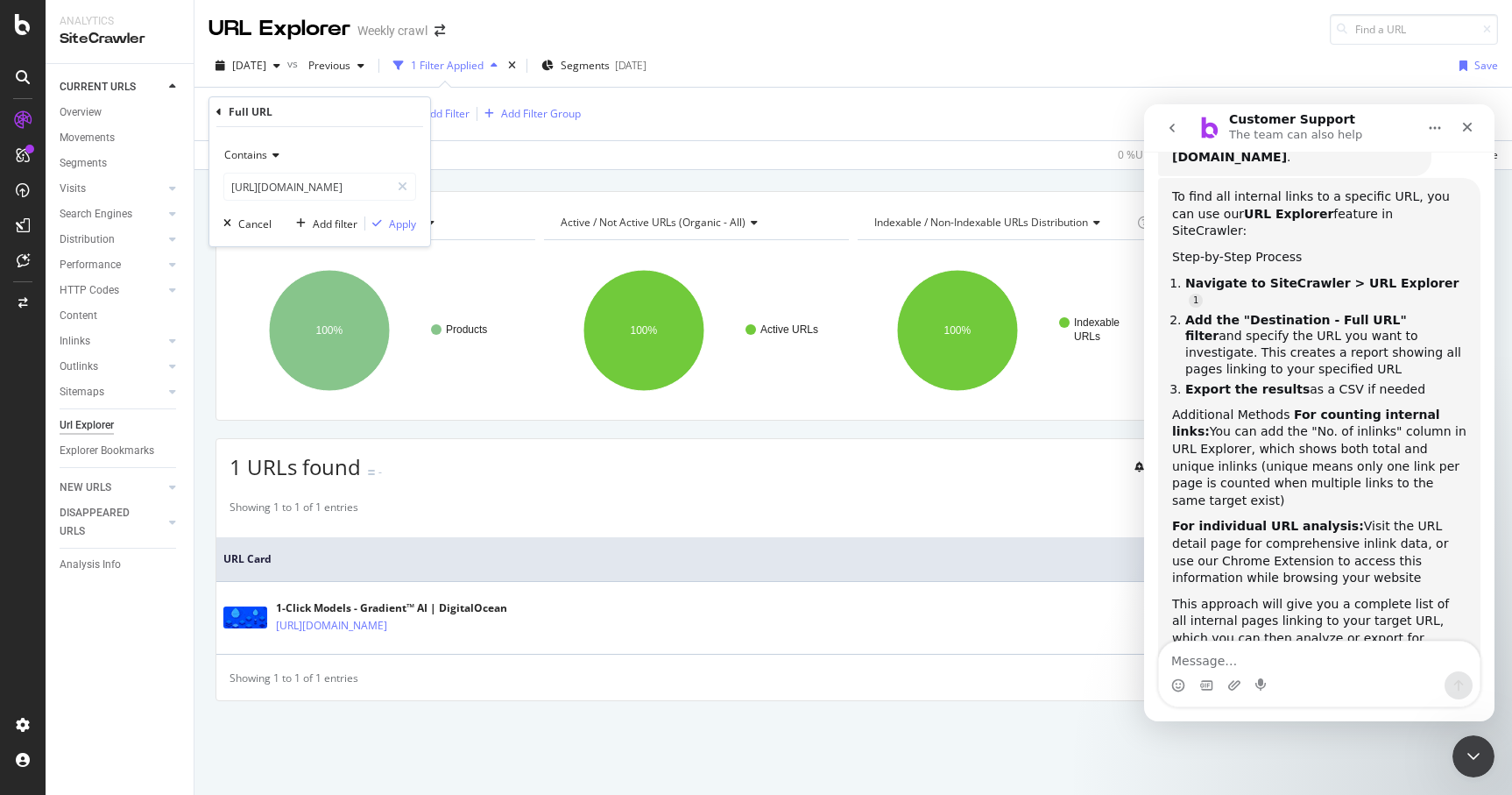
click at [218, 112] on icon at bounding box center [218, 112] width 5 height 11
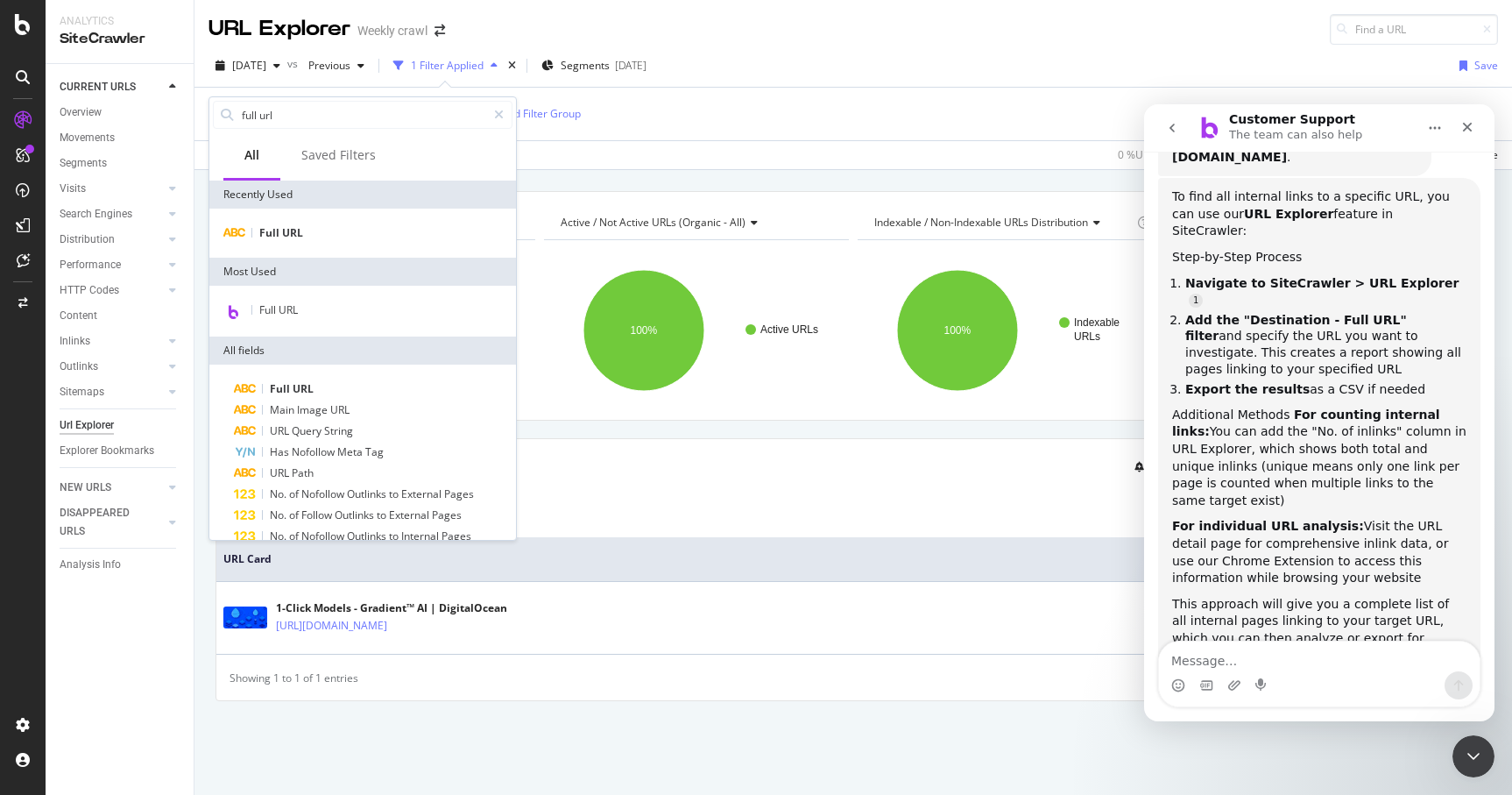
type input "i"
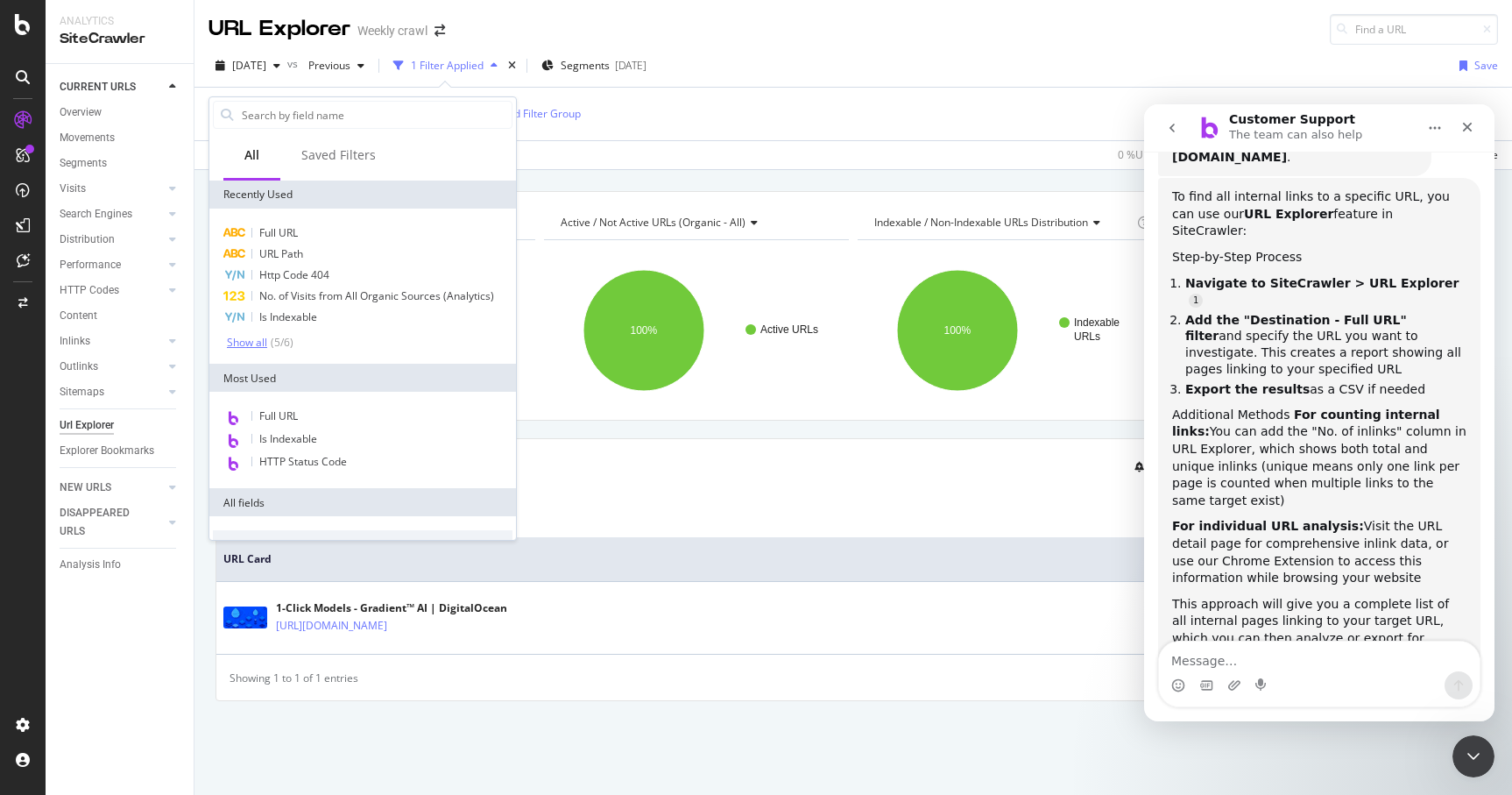
click at [253, 345] on div "Show all" at bounding box center [247, 343] width 41 height 13
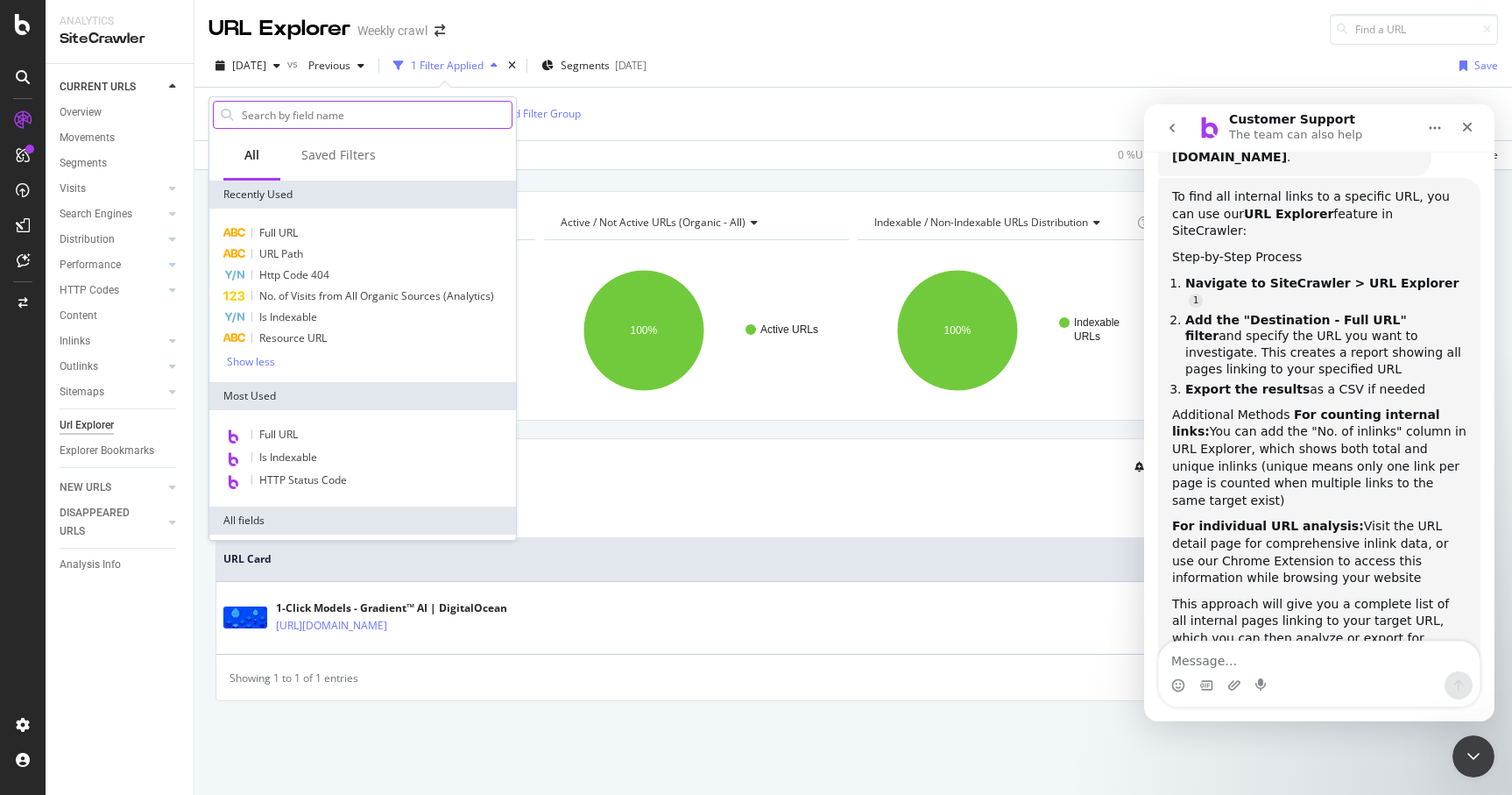
click at [325, 116] on input "text" at bounding box center [375, 114] width 271 height 26
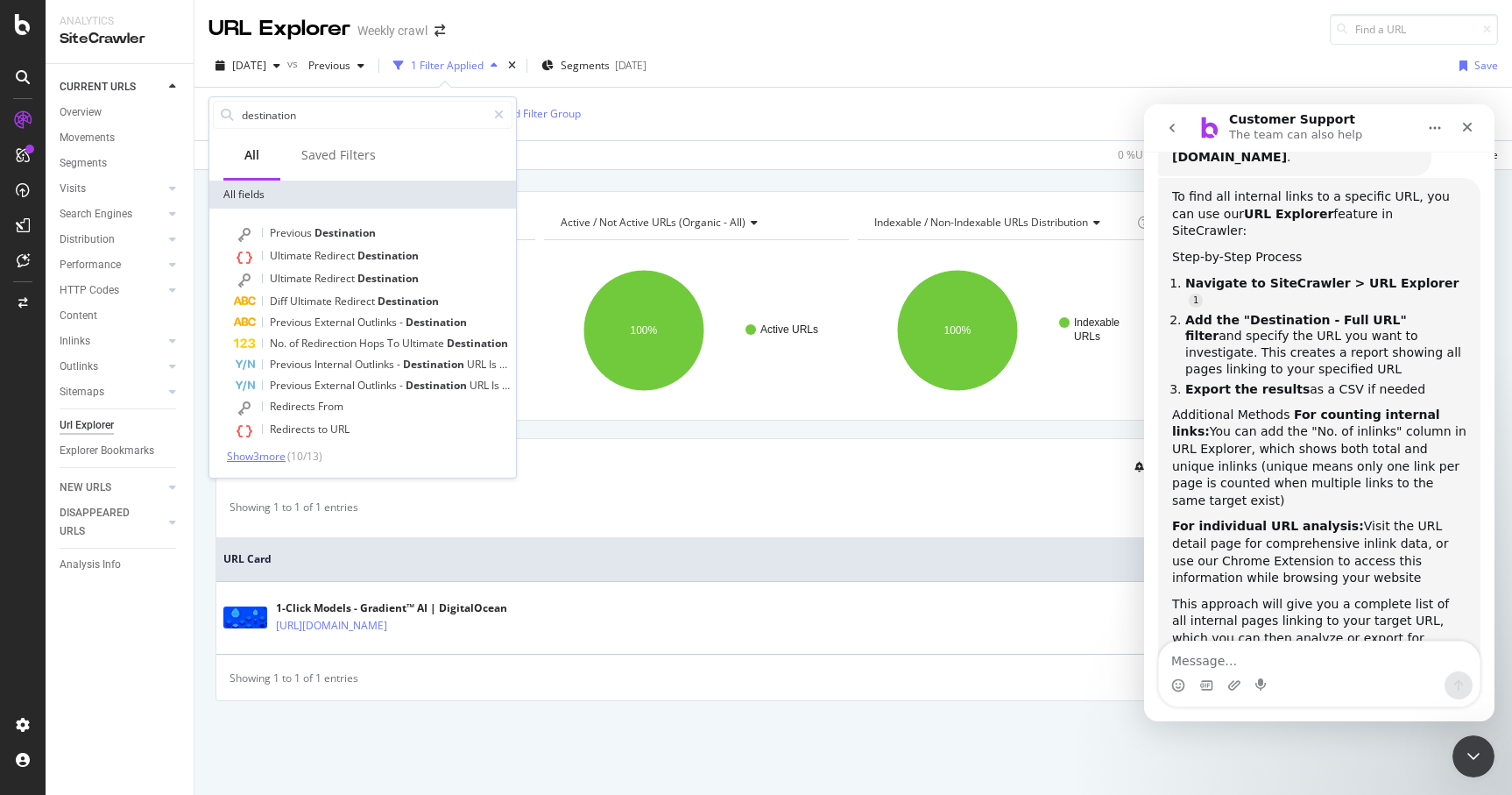
click at [271, 452] on span "Show 3 more" at bounding box center [256, 455] width 59 height 14
click at [318, 150] on div "Saved Filters" at bounding box center [338, 155] width 74 height 17
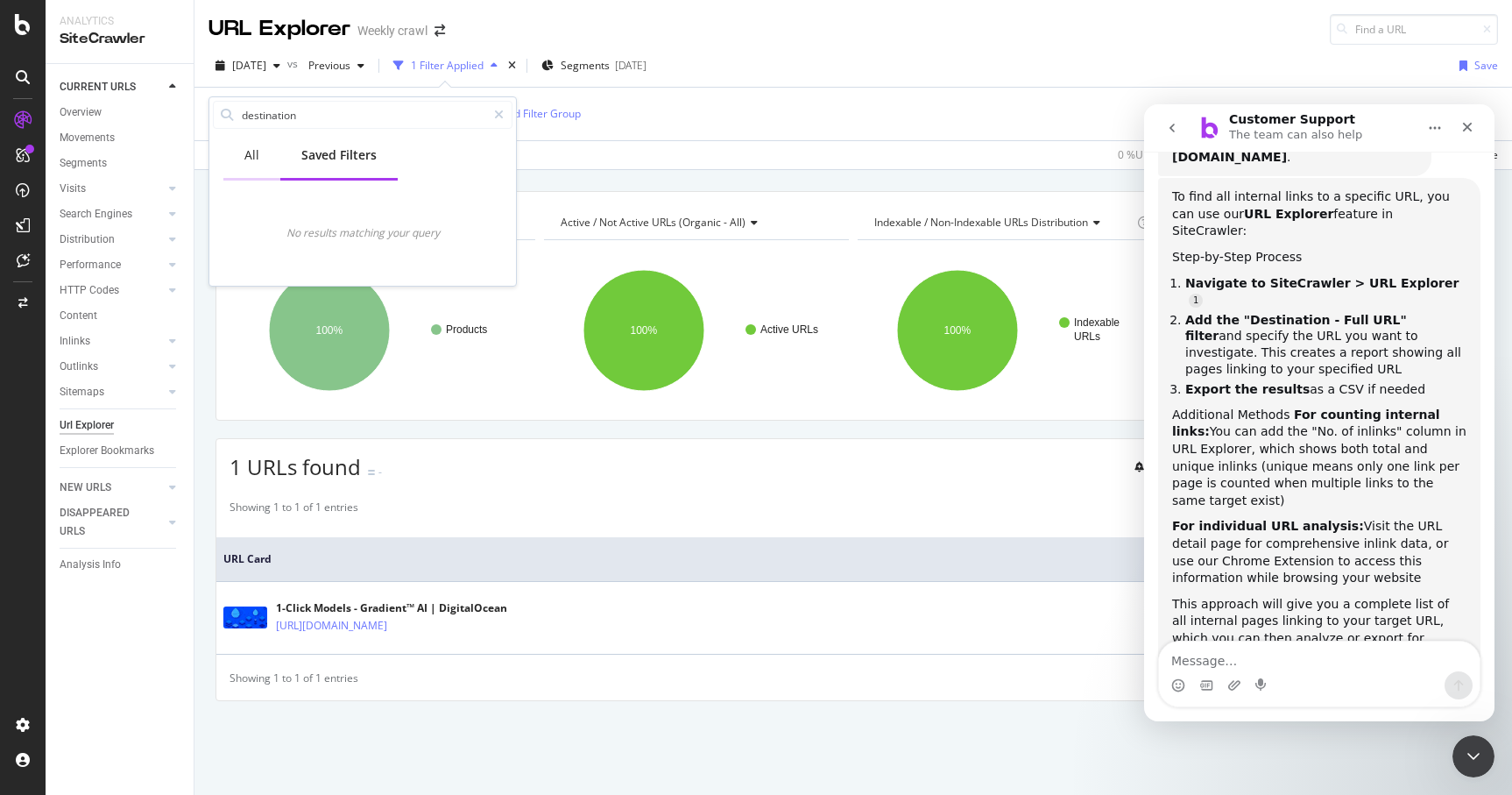
click at [254, 156] on div "All" at bounding box center [251, 155] width 14 height 17
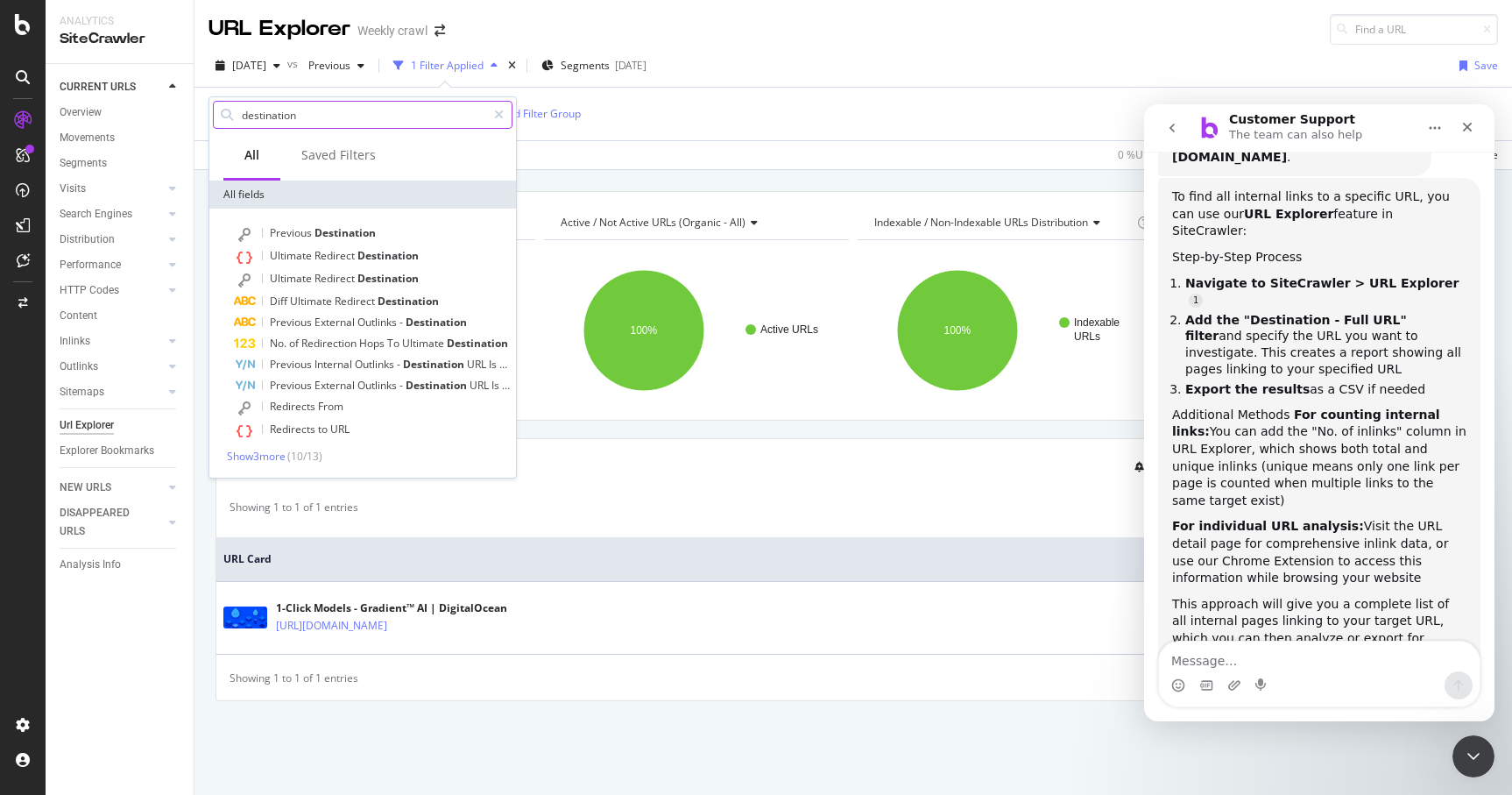
click at [304, 117] on input "destination" at bounding box center [363, 114] width 246 height 26
click at [313, 119] on input "destination" at bounding box center [363, 114] width 246 height 26
drag, startPoint x: 313, startPoint y: 119, endPoint x: 203, endPoint y: 112, distance: 110.2
click at [203, 112] on body "Analytics SiteCrawler CURRENT URLS Overview Movements Segments Visits Analysis …" at bounding box center [756, 398] width 1512 height 795
type input "d"
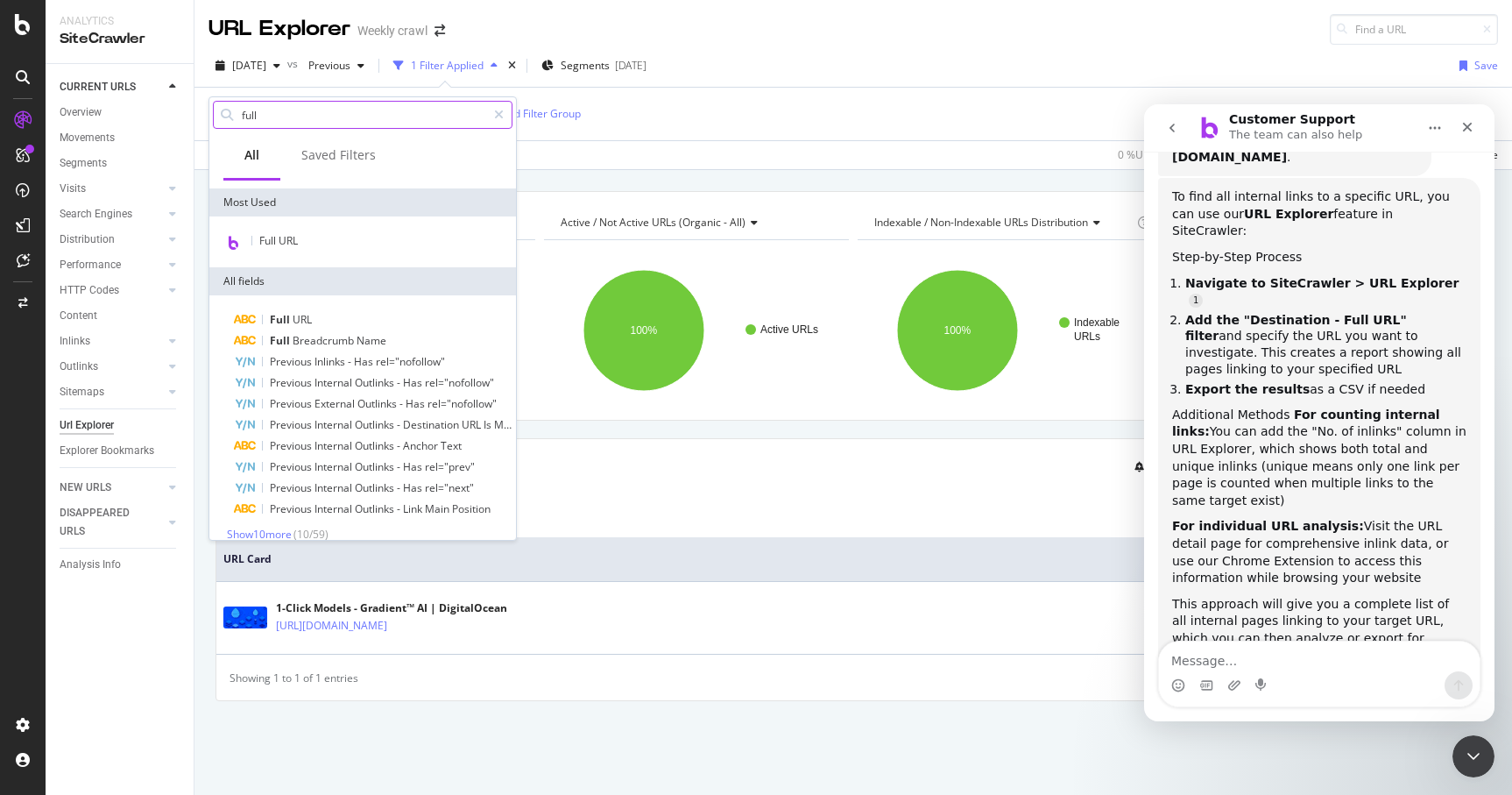
scroll to position [85, 0]
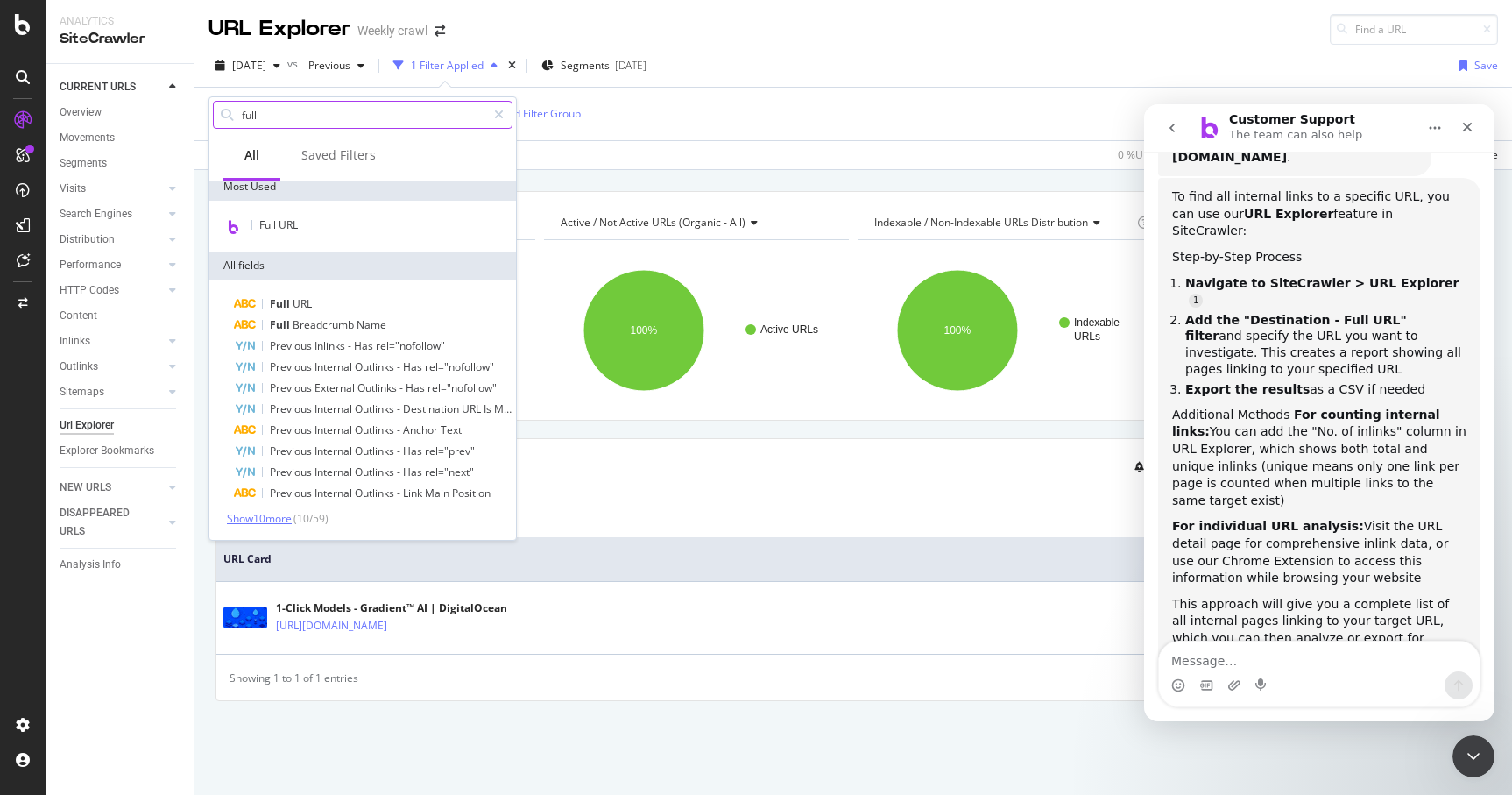
type input "full"
click at [277, 515] on span "Show 10 more" at bounding box center [259, 517] width 65 height 14
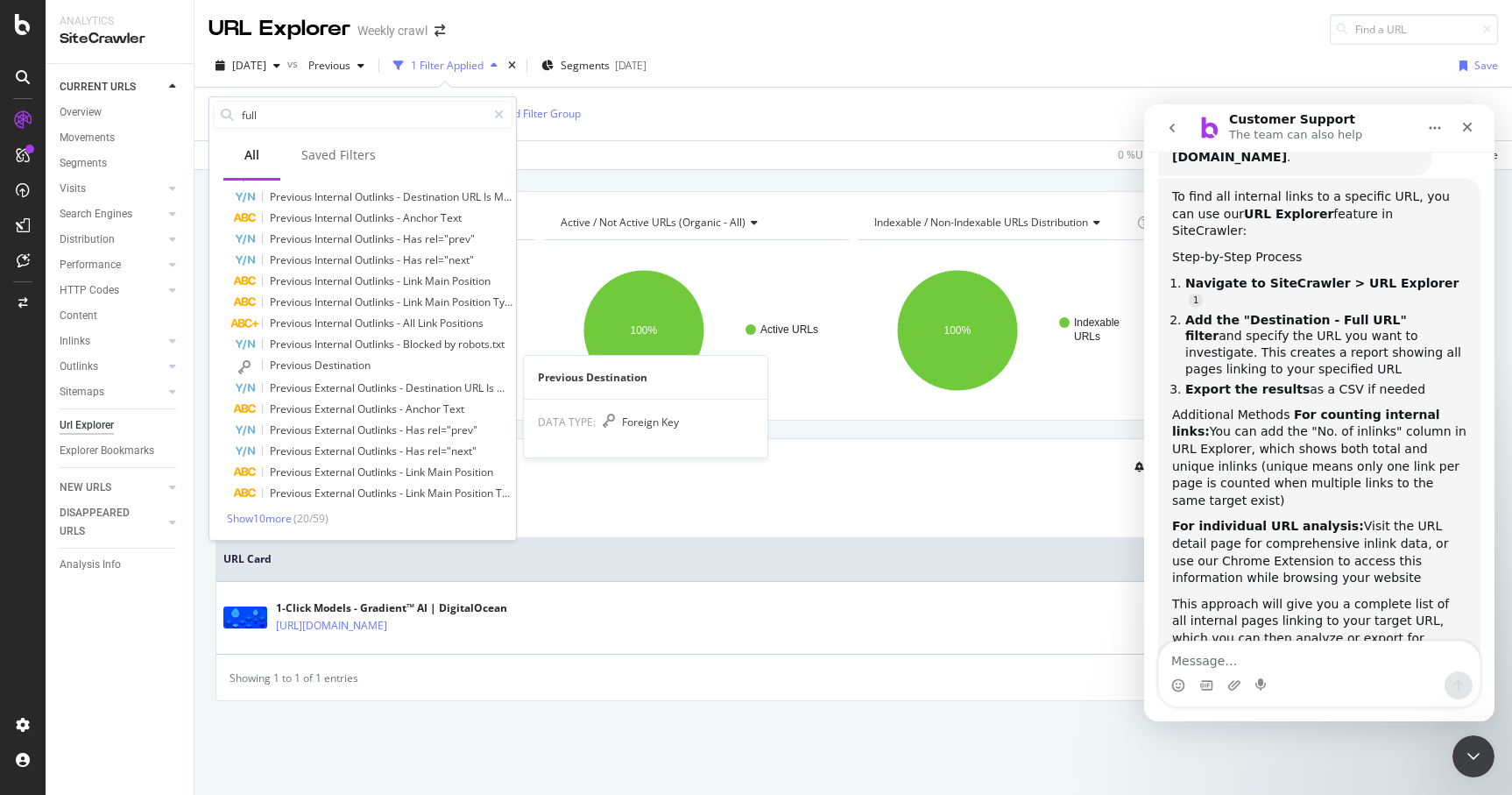
scroll to position [0, 0]
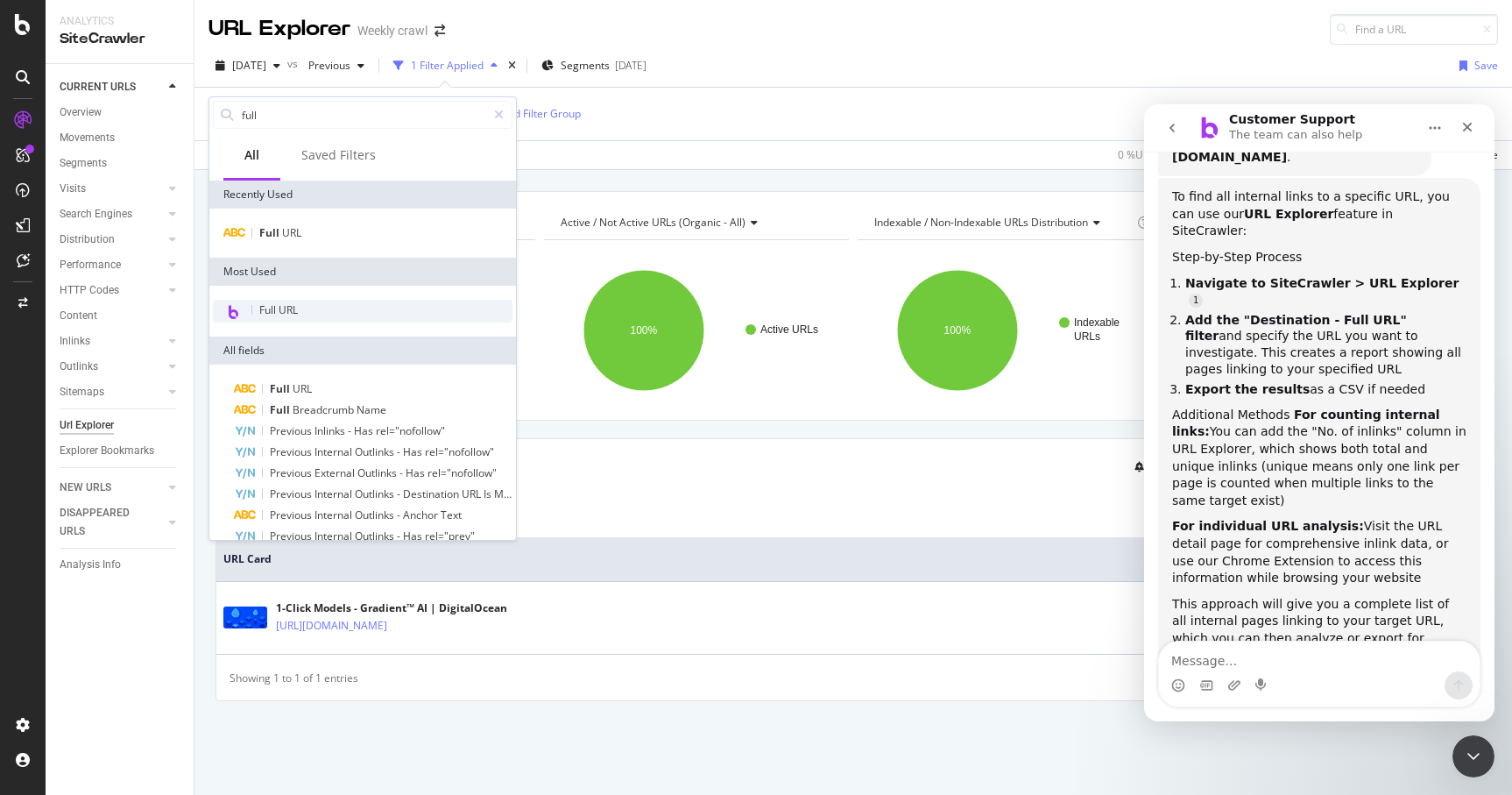
click at [275, 302] on span "Full URL" at bounding box center [279, 309] width 39 height 14
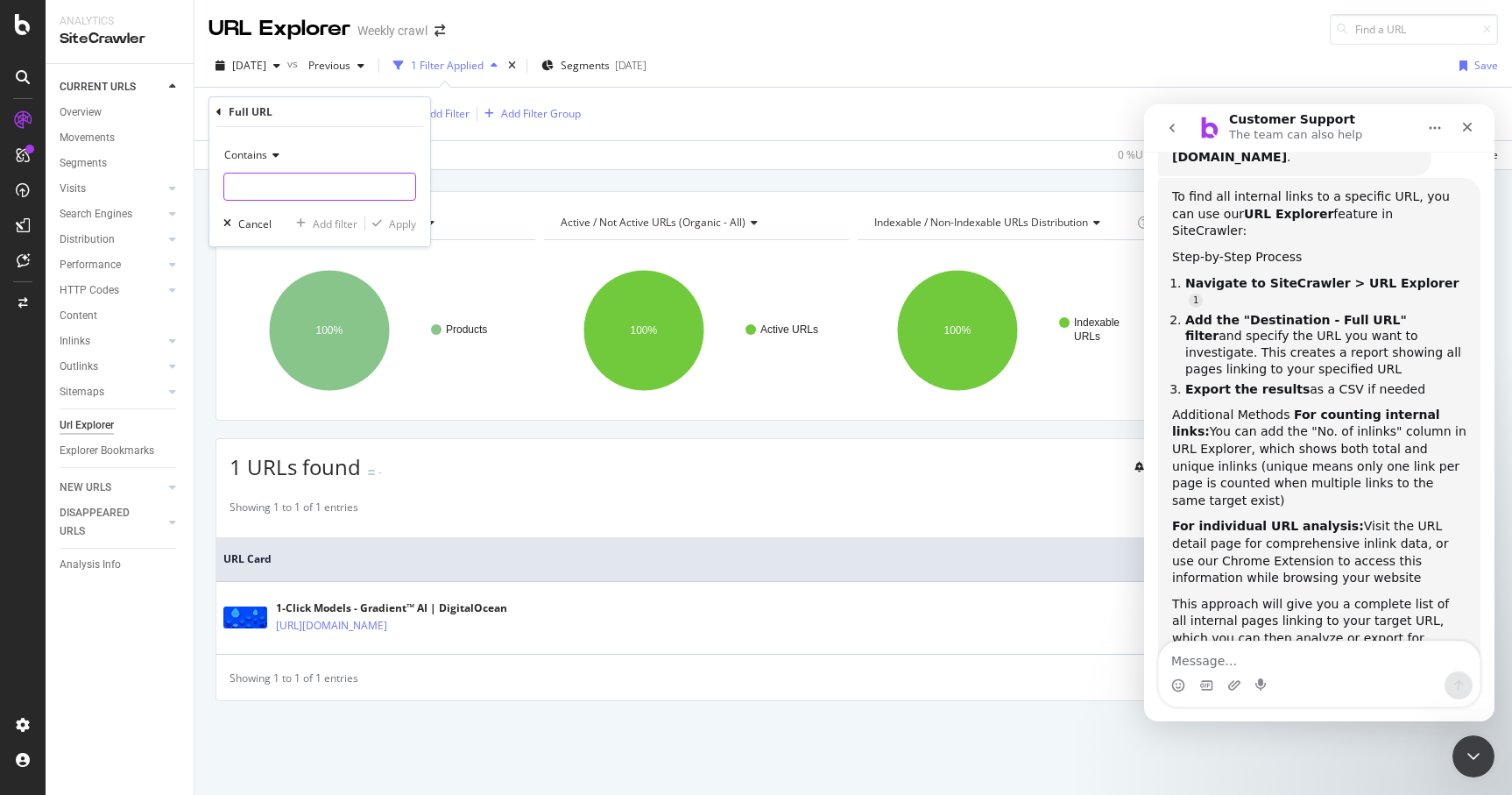
click at [333, 178] on input "text" at bounding box center [319, 186] width 191 height 28
paste input "[URL][DOMAIN_NAME]"
type input "[URL][DOMAIN_NAME]"
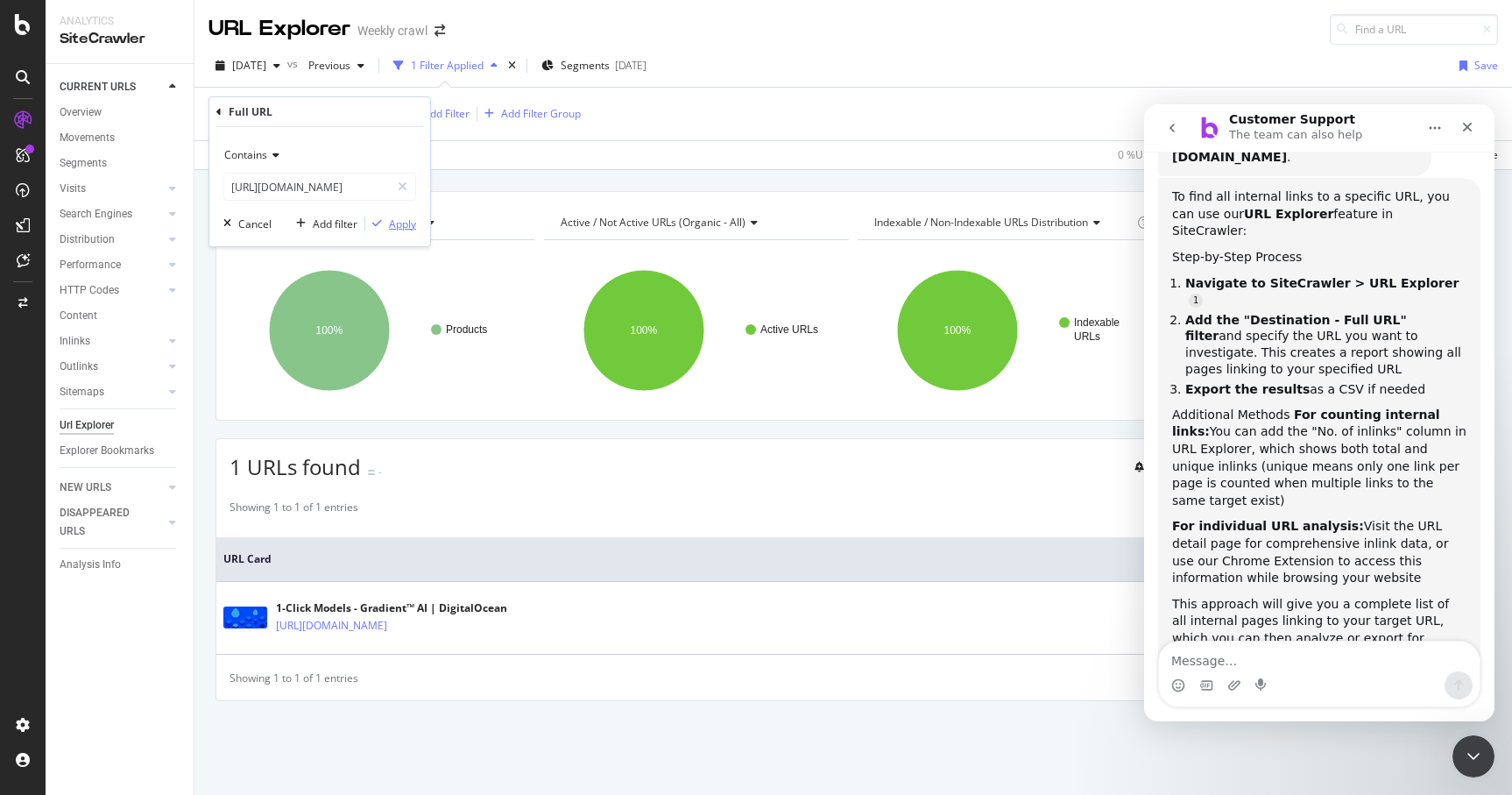
click at [410, 223] on div "Apply" at bounding box center [402, 223] width 27 height 14
click at [483, 61] on div "1 Filter Applied" at bounding box center [447, 65] width 72 height 14
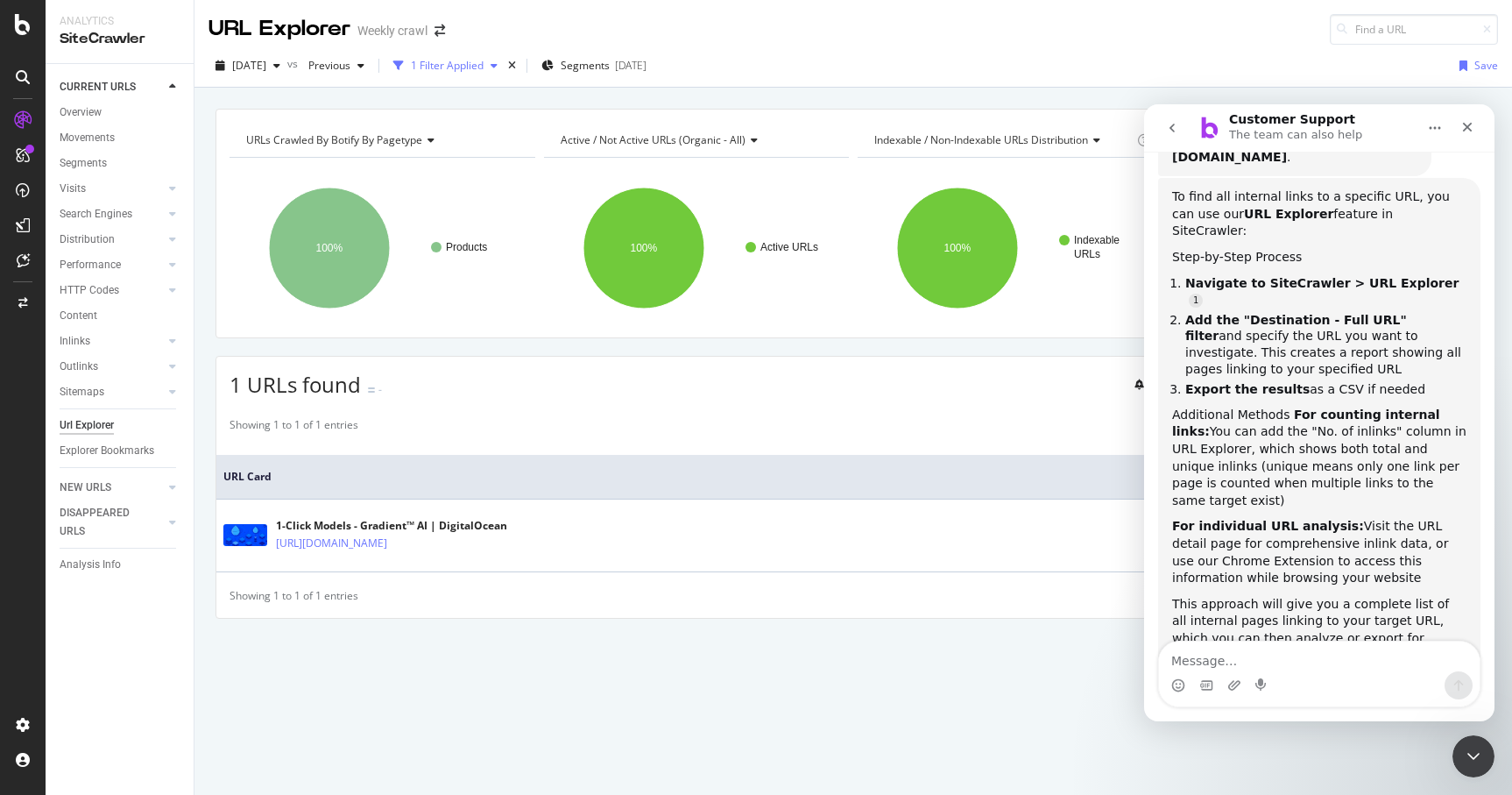
click at [483, 61] on div "1 Filter Applied" at bounding box center [447, 65] width 72 height 14
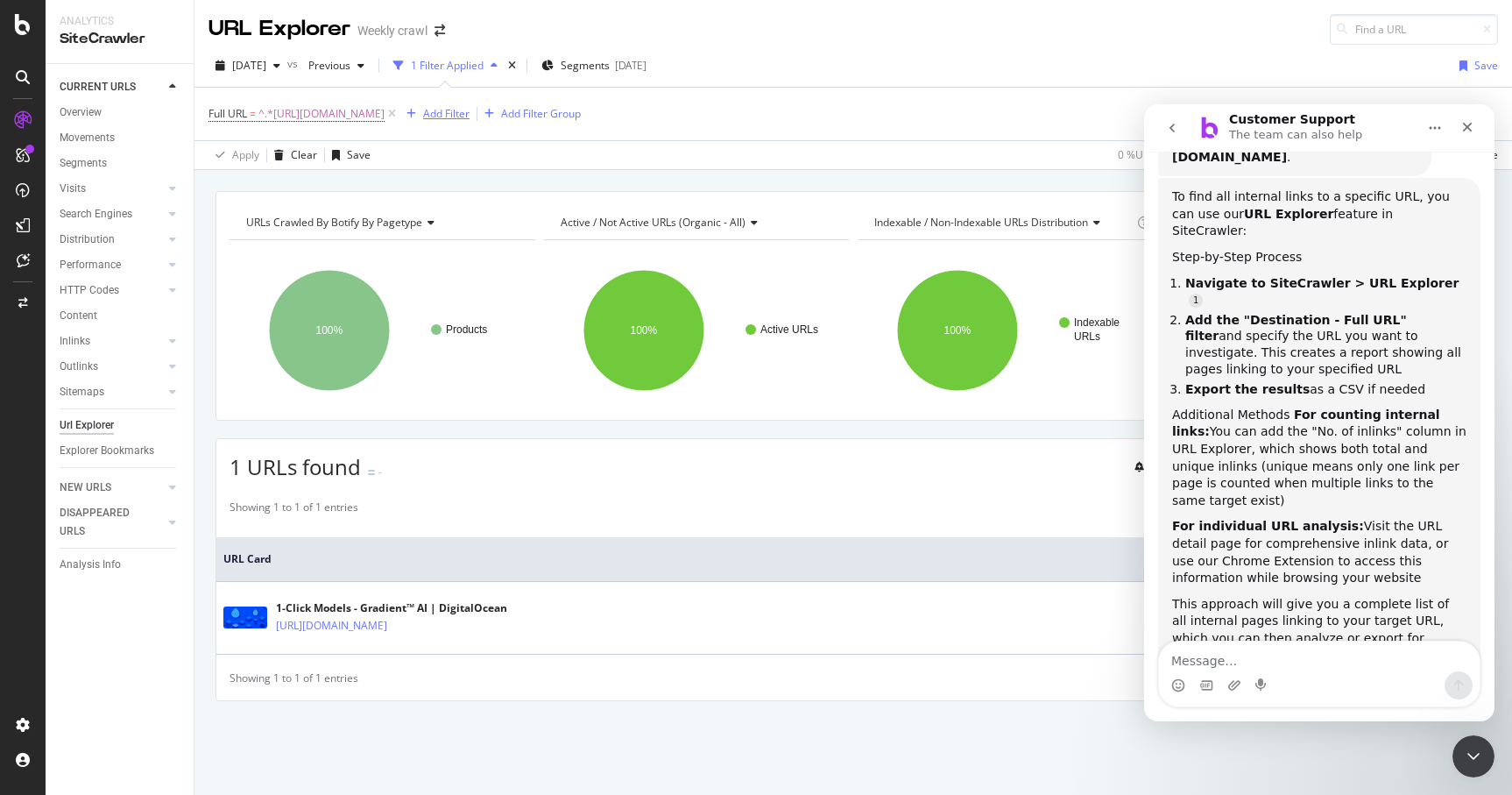
click at [424, 111] on div "button" at bounding box center [411, 114] width 24 height 11
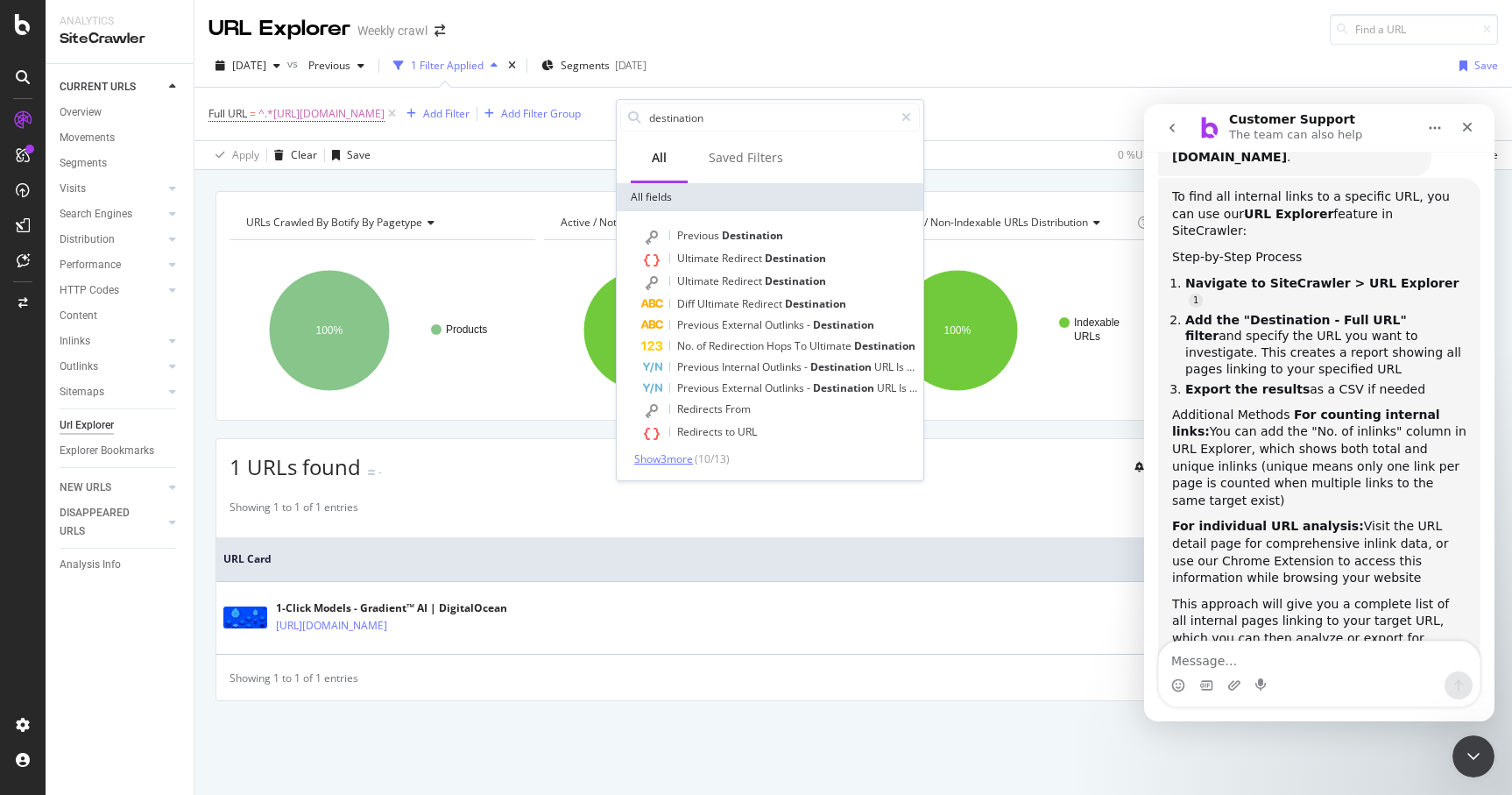
type input "destination"
click at [661, 460] on span "Show 3 more" at bounding box center [663, 458] width 59 height 14
